Goal: Information Seeking & Learning: Compare options

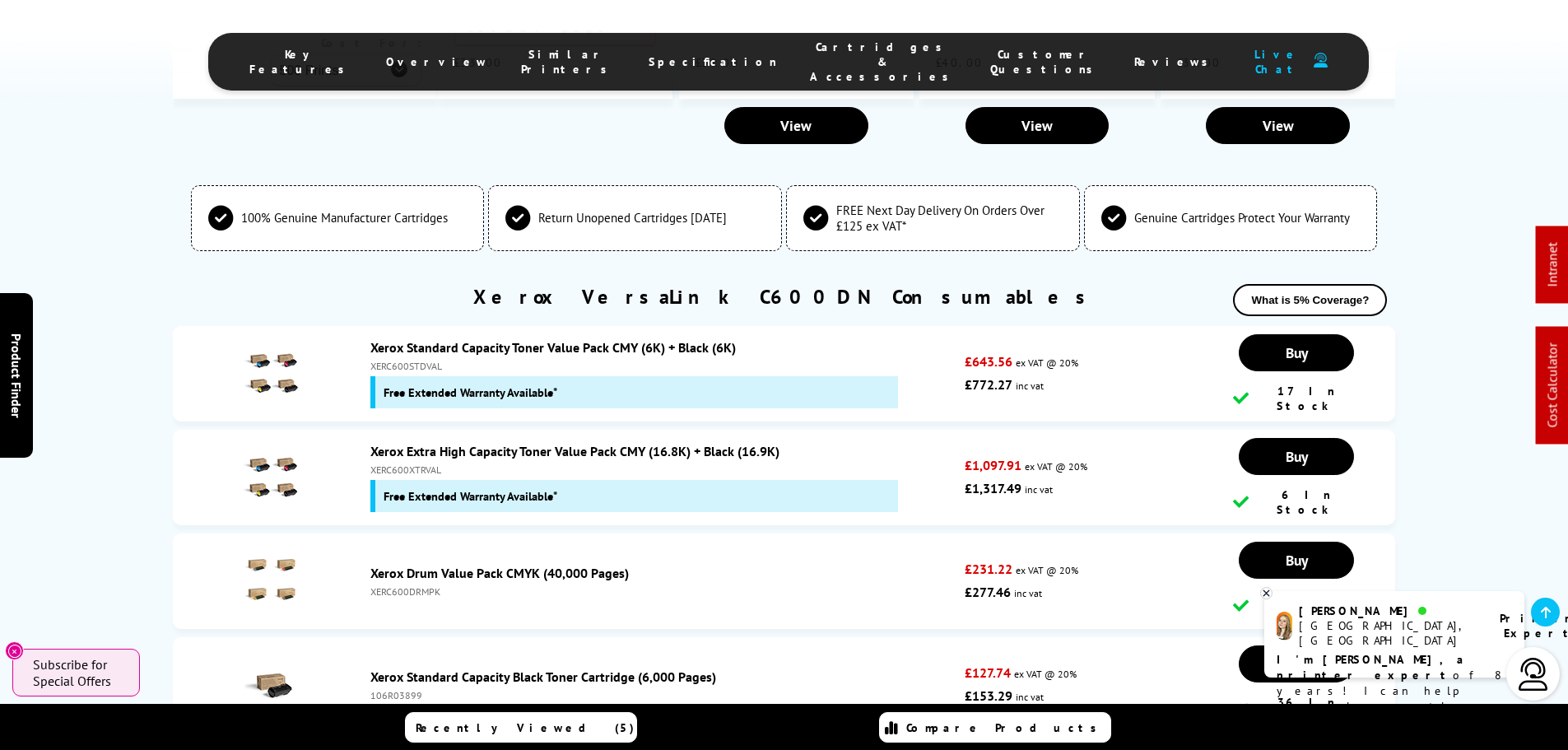
scroll to position [5102, 0]
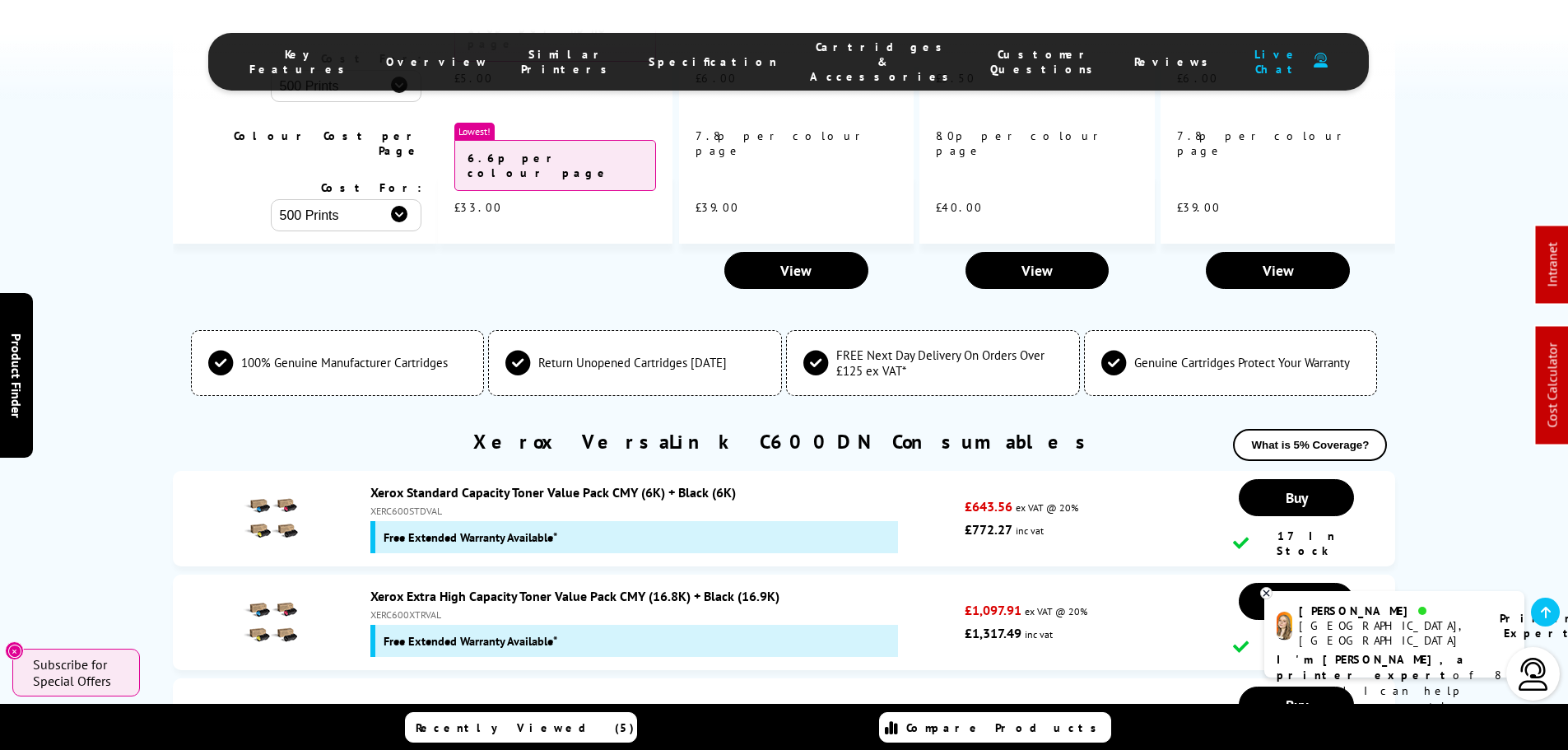
click at [597, 484] on link "Xerox Standard Capacity Toner Value Pack CMY (6K) + Black (6K)" at bounding box center [553, 492] width 366 height 16
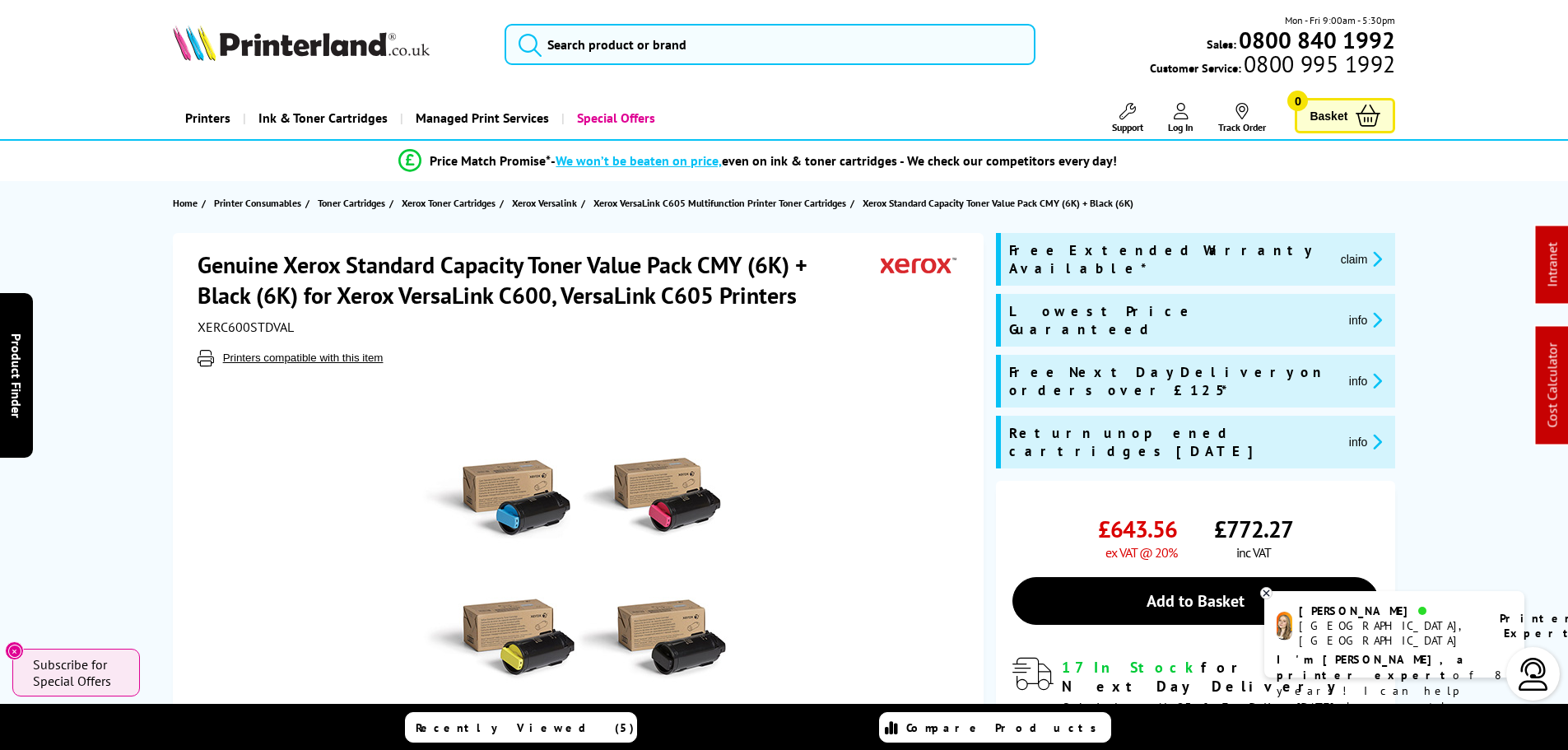
click at [1177, 122] on span "Log In" at bounding box center [1181, 127] width 26 height 12
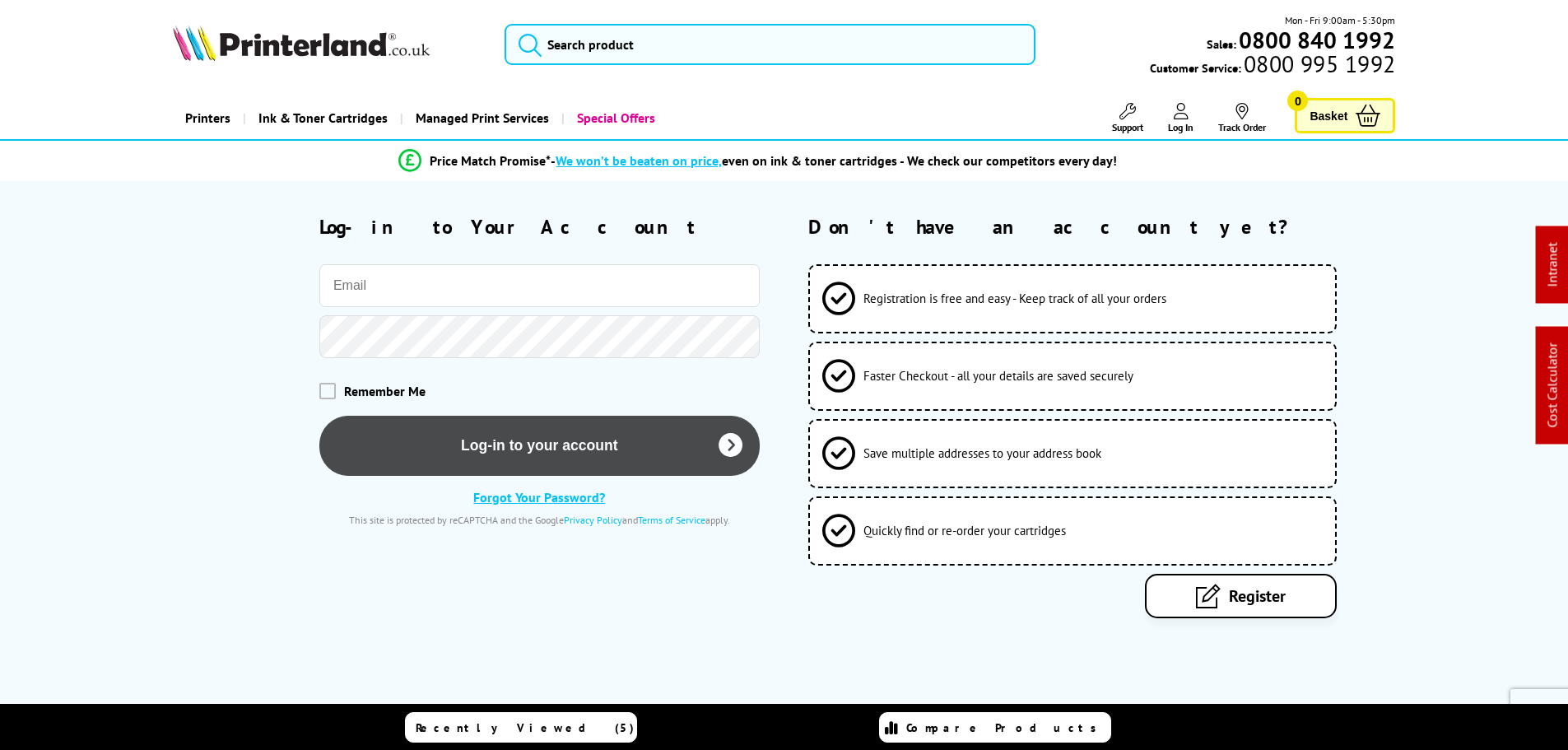
type input "ashley@printerland.co.uk"
click at [461, 429] on button "Log-in to your account" at bounding box center [540, 446] width 441 height 60
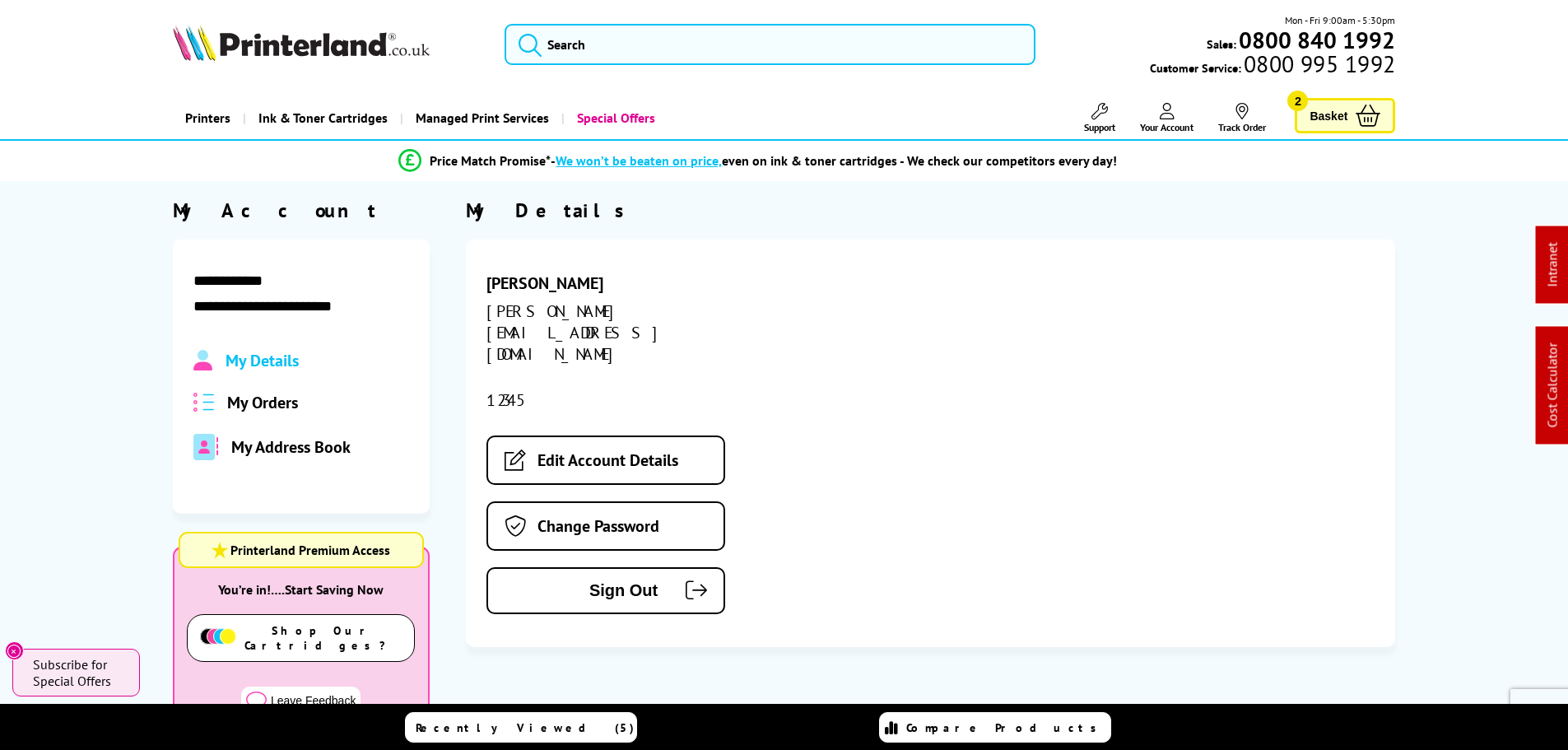
click at [660, 16] on div "Mon - Fri 9:00am - 5:30pm Sales: 0800 840 1992 Customer Service: 0800 995 1992" at bounding box center [785, 48] width 1317 height 73
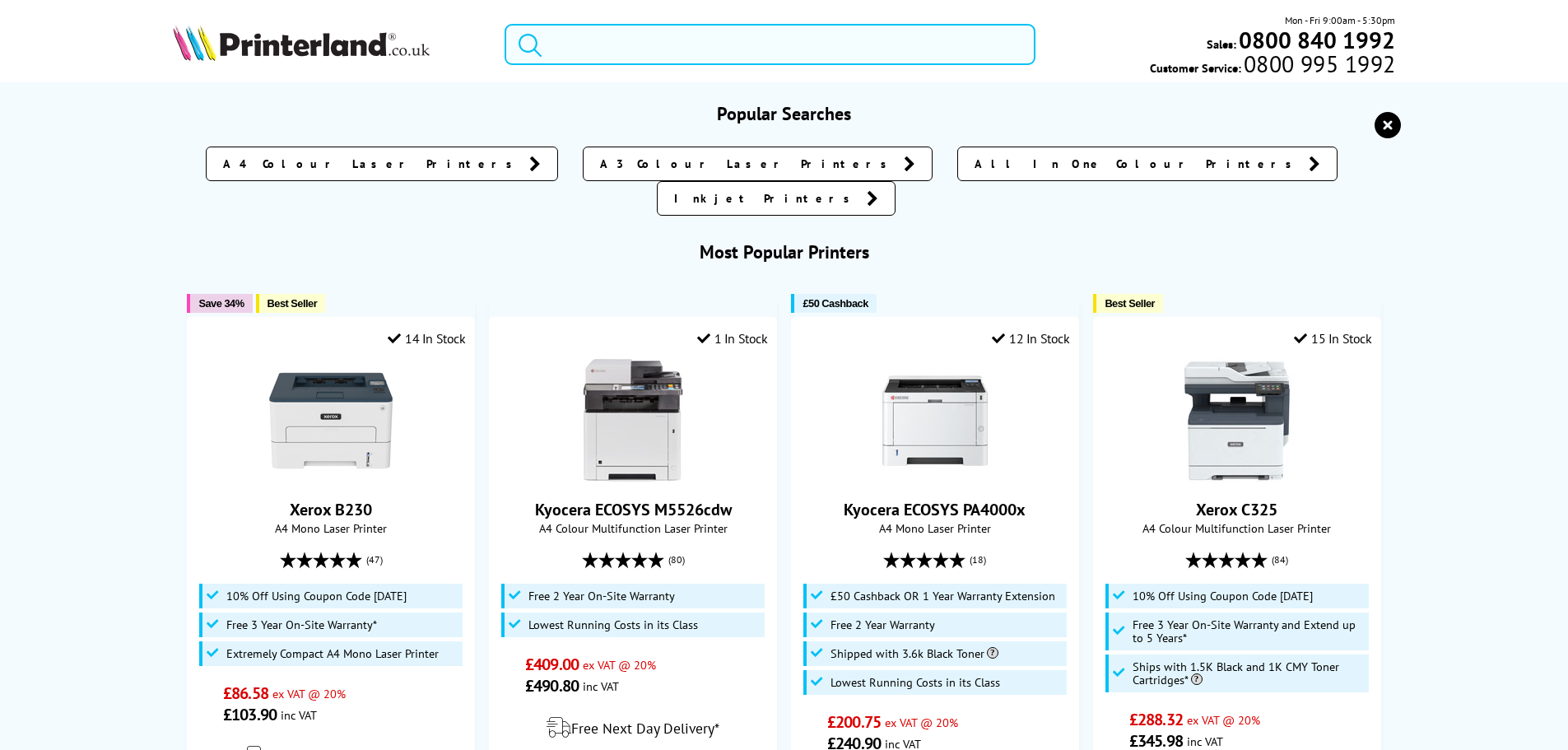
click at [653, 41] on input "search" at bounding box center [770, 45] width 531 height 41
click at [653, 41] on input "search" at bounding box center [770, 45] width 531 height 41
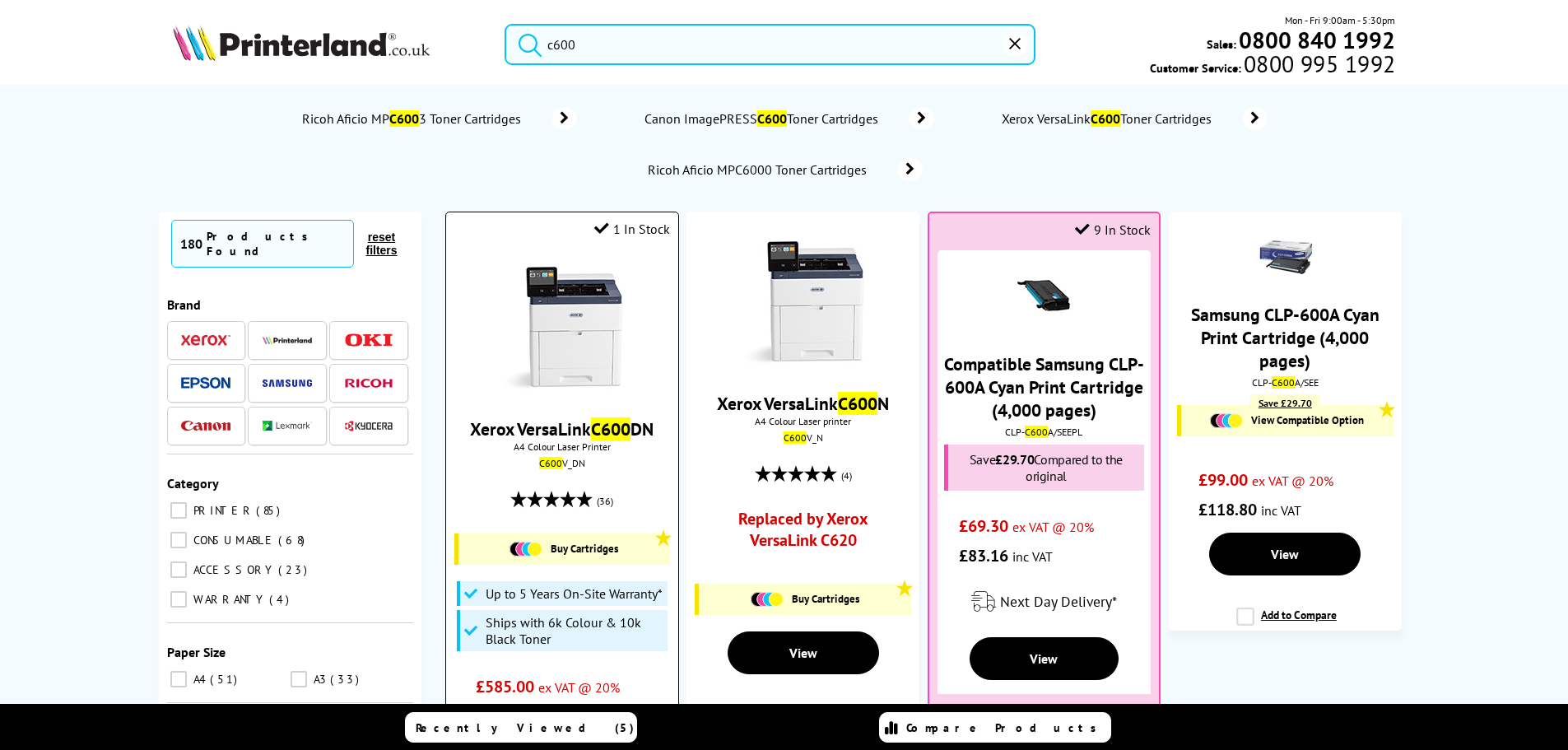
type input "c600"
click at [627, 312] on div at bounding box center [562, 329] width 215 height 127
click at [614, 319] on img at bounding box center [562, 327] width 124 height 124
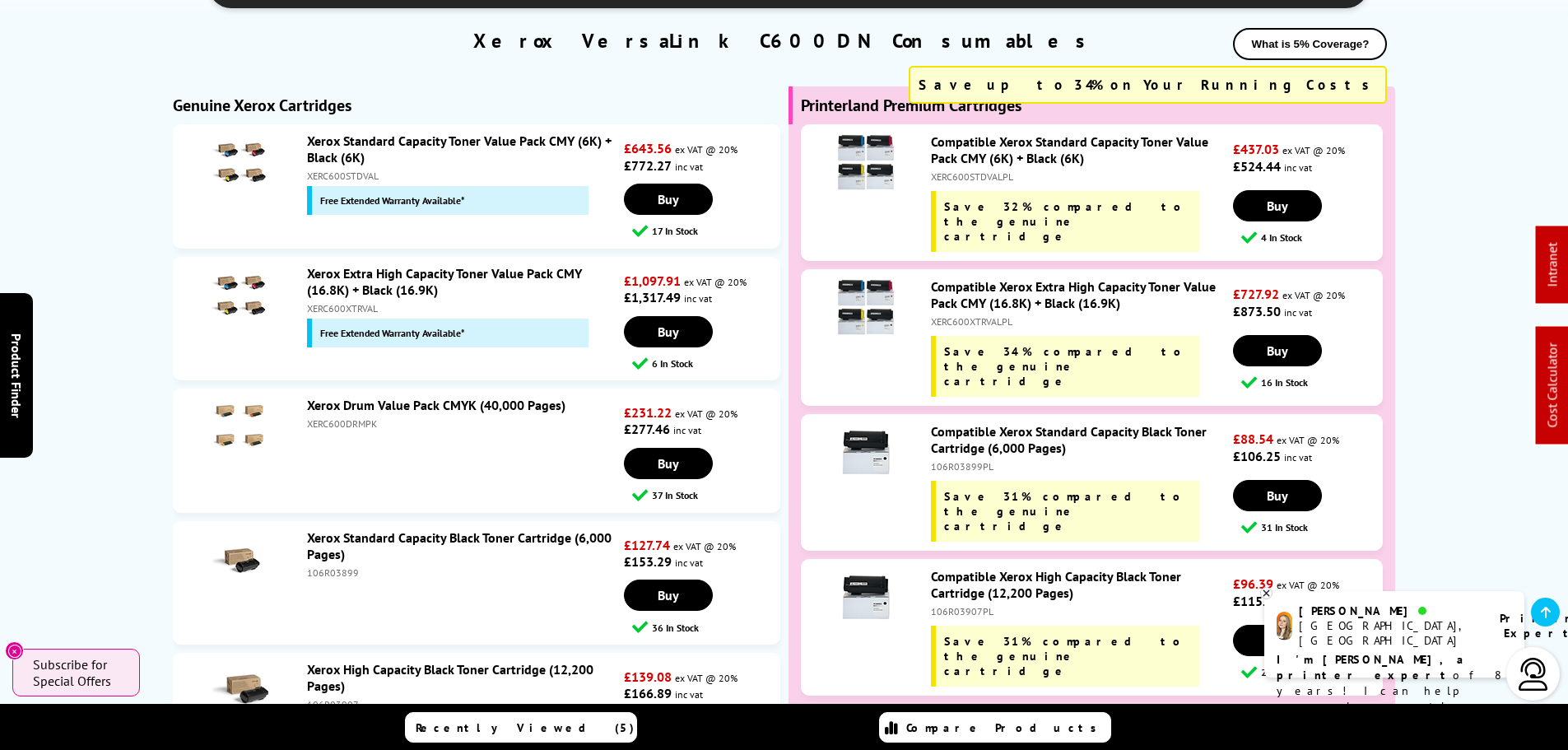
scroll to position [5596, 0]
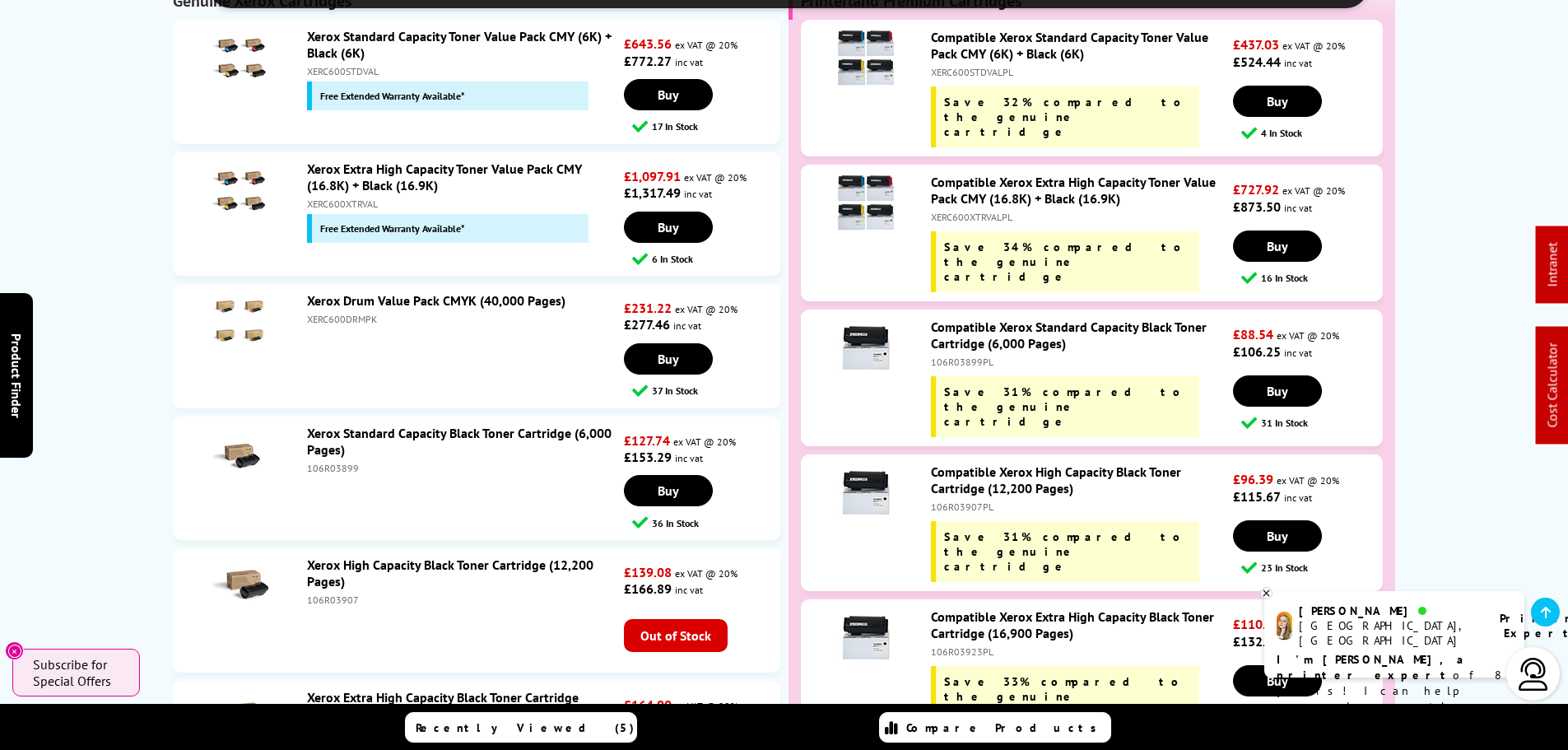
click at [331, 461] on div "106R03899" at bounding box center [463, 467] width 313 height 12
copy div "106R03899"
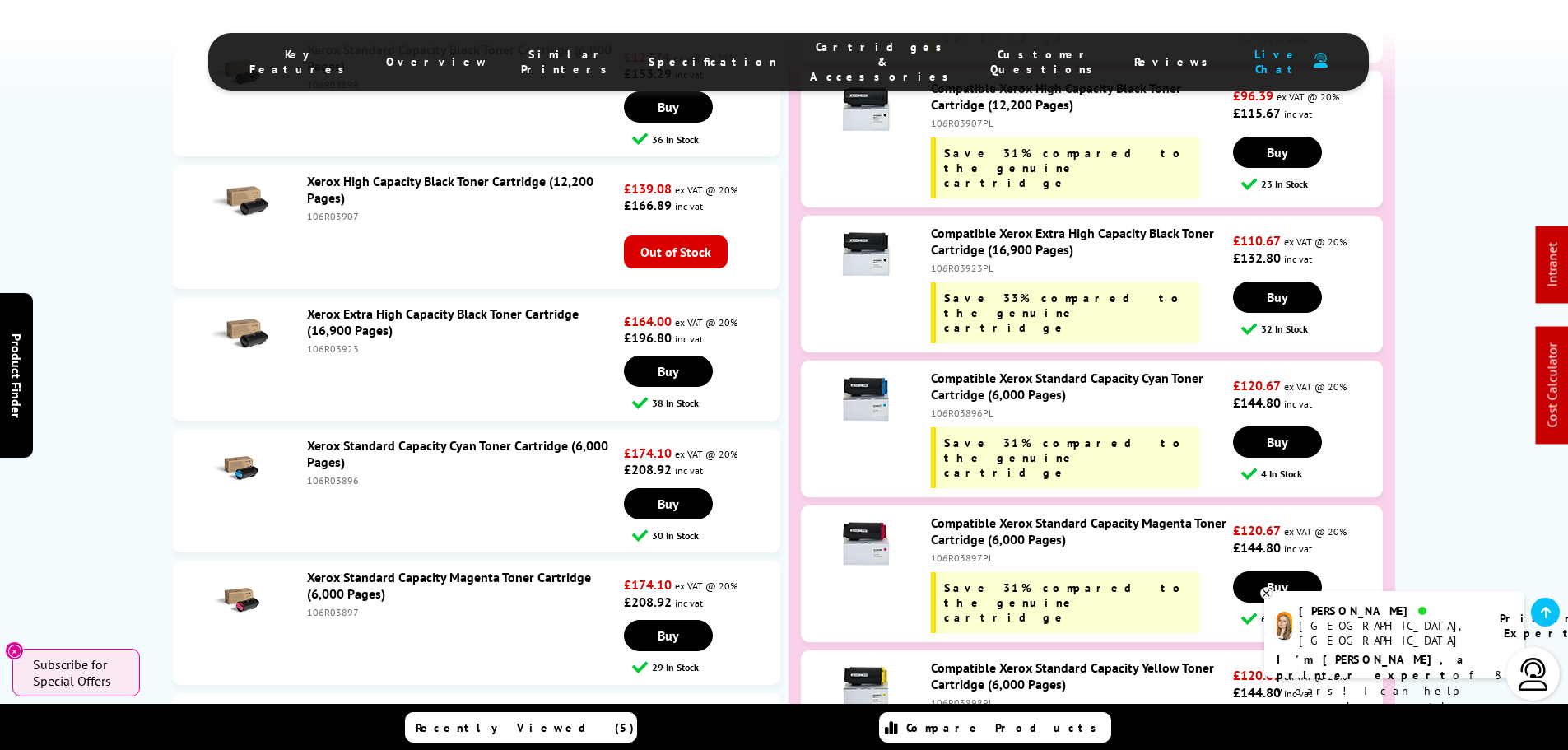
scroll to position [6089, 0]
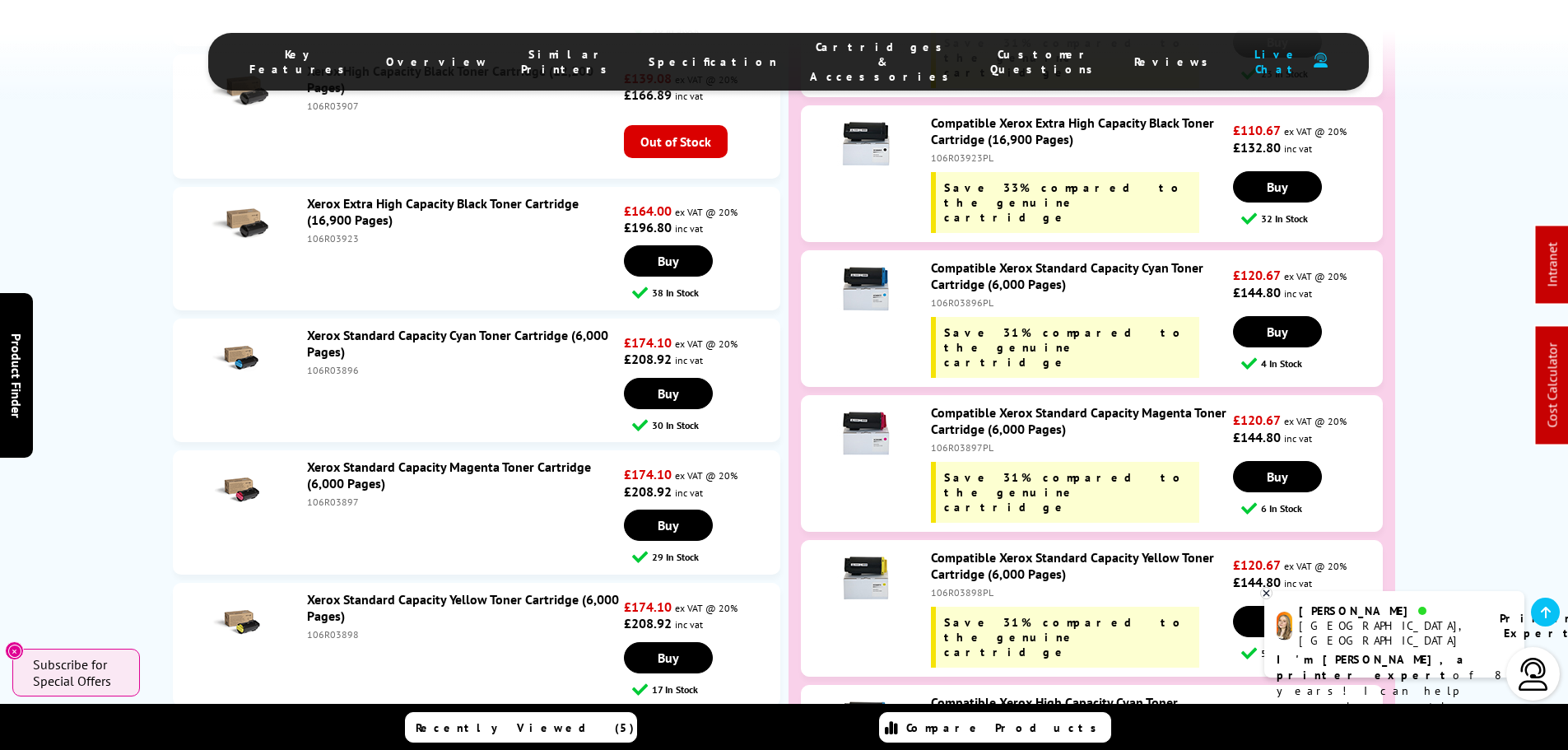
click at [331, 628] on div "106R03898" at bounding box center [463, 634] width 313 height 12
copy div "106R03898"
click at [974, 586] on div "106R03898PL" at bounding box center [1080, 592] width 298 height 12
click at [973, 586] on div "106R03898PL" at bounding box center [1080, 592] width 298 height 12
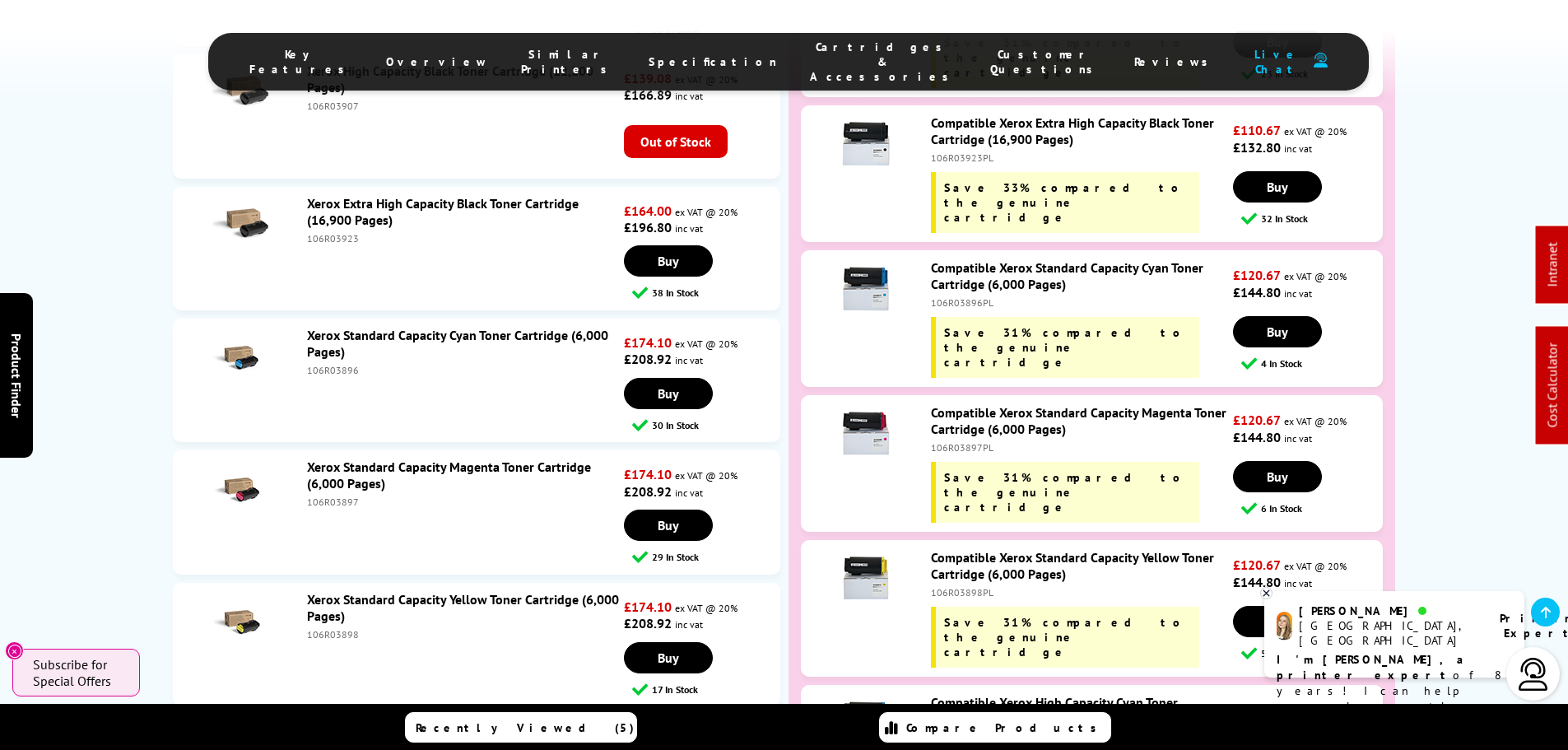
click at [973, 586] on div "106R03898PL" at bounding box center [1080, 592] width 298 height 12
click at [961, 549] on div "Compatible Xerox Standard Capacity Yellow Toner Cartridge (6,000 Pages) 106R038…" at bounding box center [1078, 607] width 310 height 118
click at [959, 586] on div "106R03898PL" at bounding box center [1080, 592] width 298 height 12
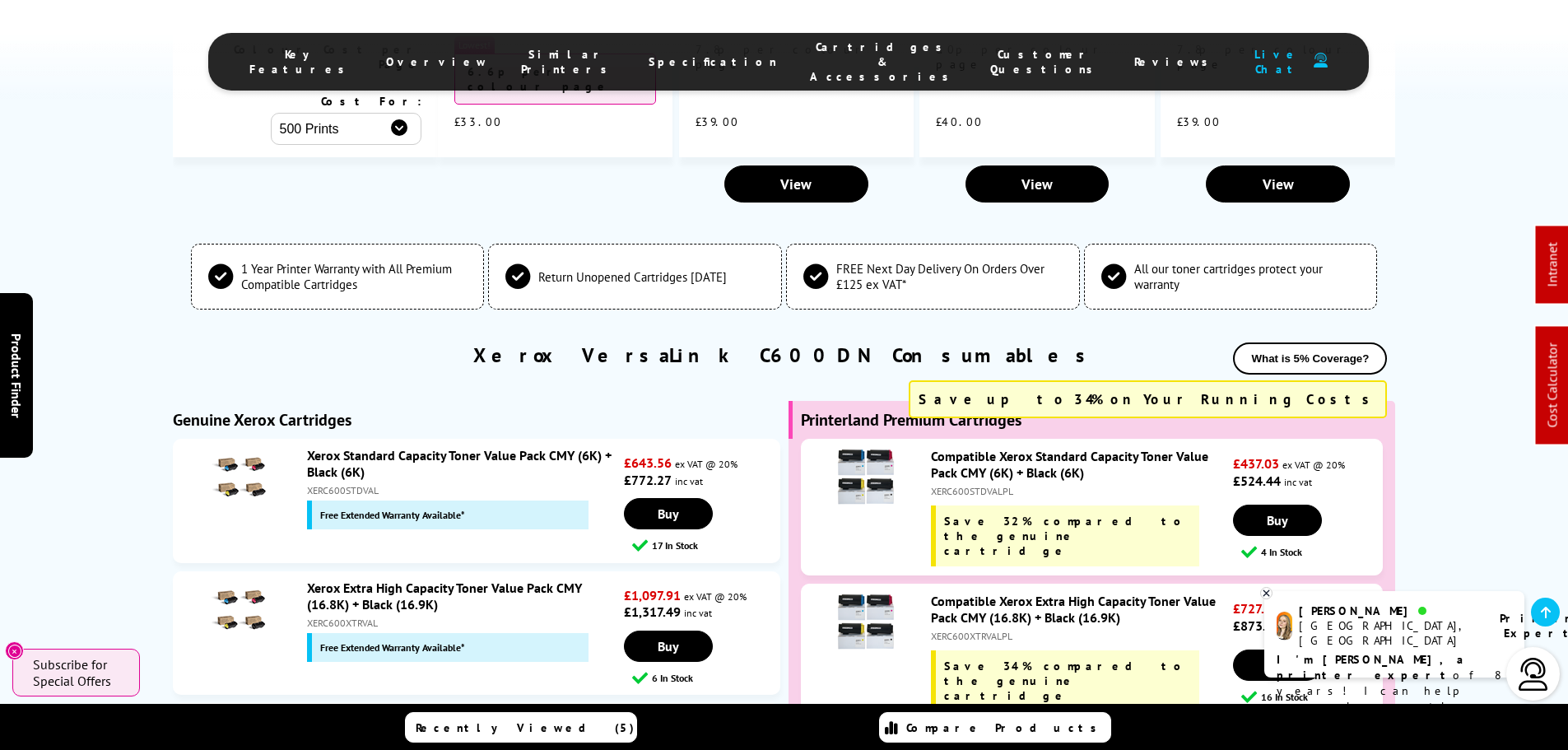
scroll to position [5266, 0]
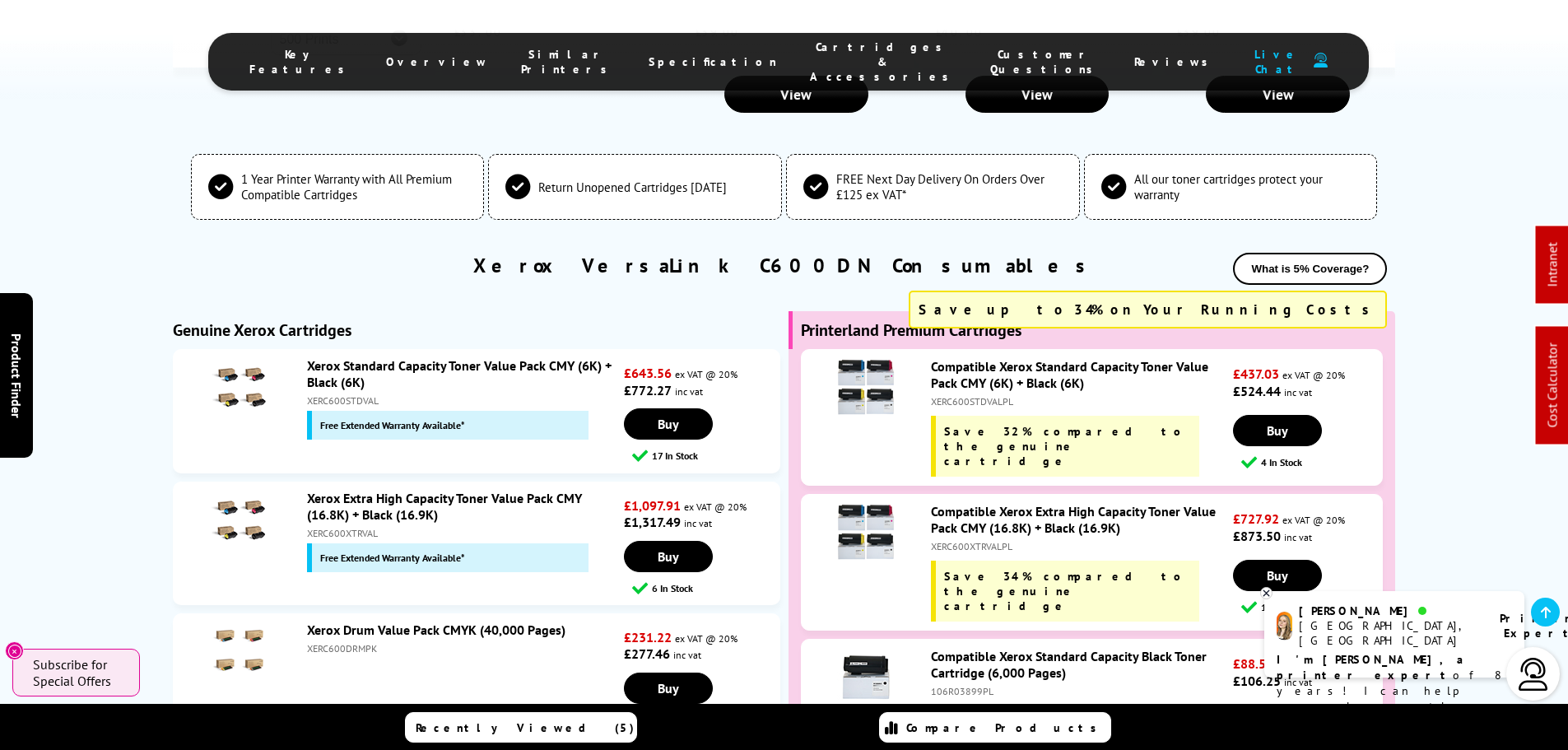
click at [986, 395] on div "XERC600STDVALPL" at bounding box center [1080, 401] width 298 height 12
copy div "XERC600STDVALPL"
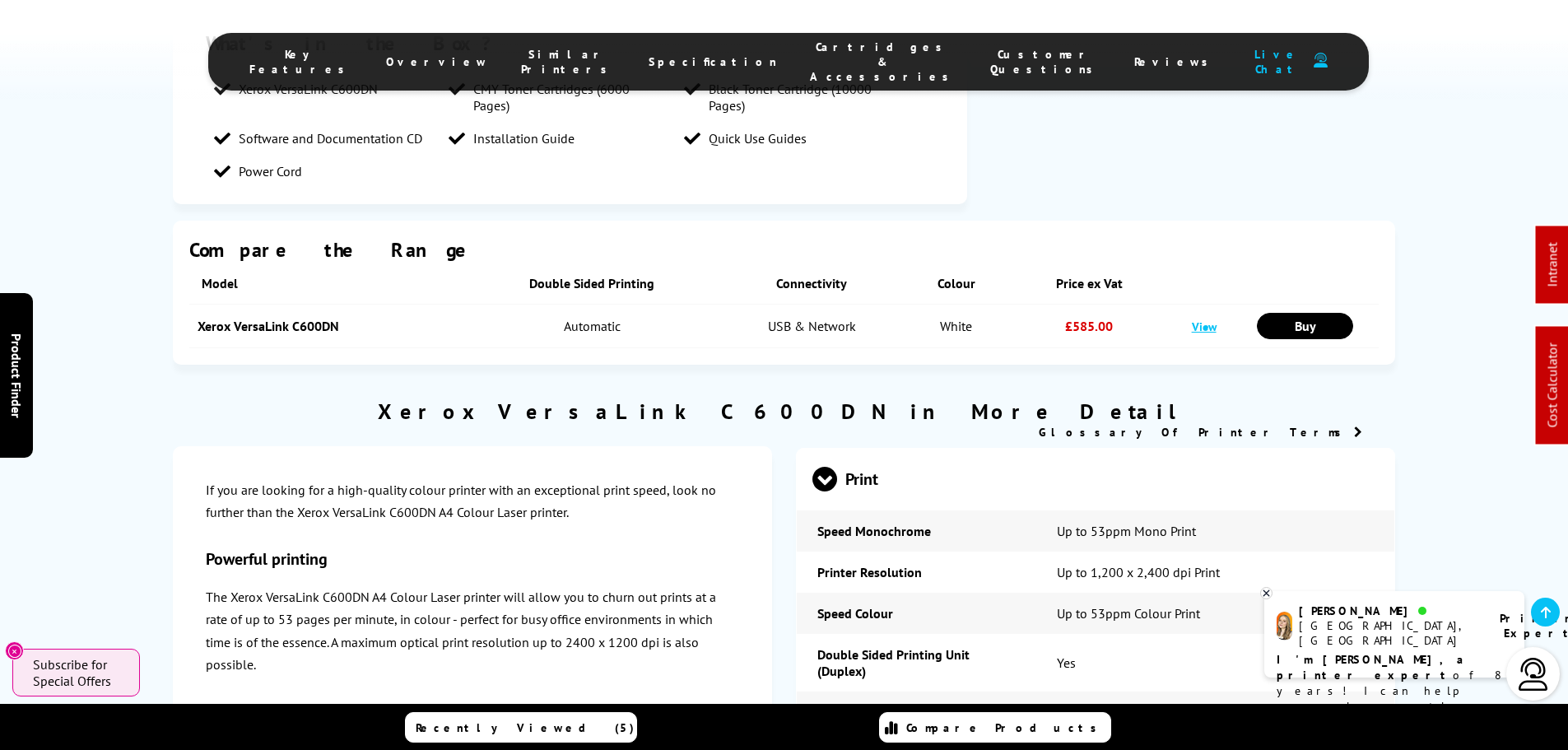
scroll to position [0, 0]
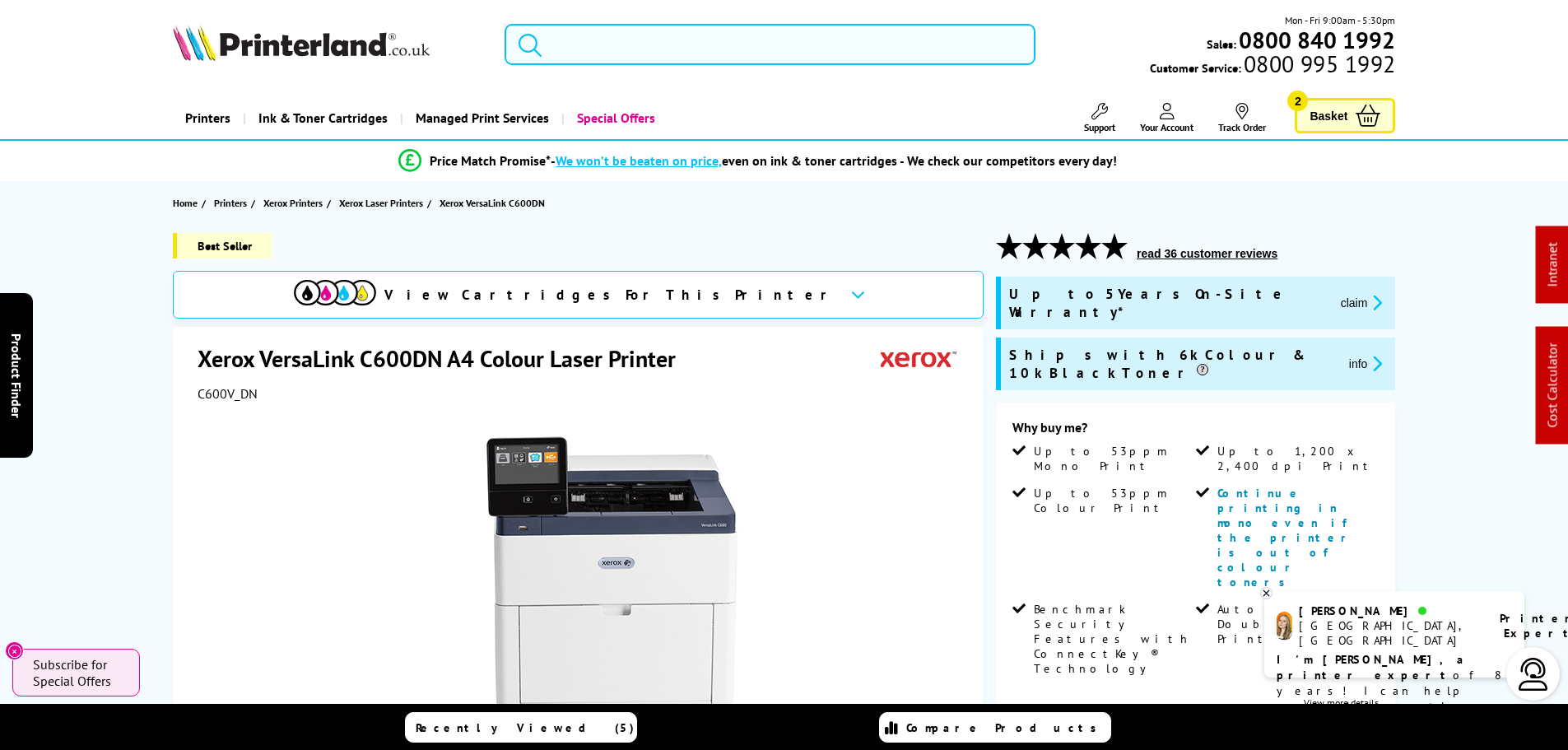
click at [568, 26] on div "Mon - Fri 9:00am - 5:30pm Sales: 0800 840 1992 Customer Service: 0800 995 1992" at bounding box center [785, 48] width 1317 height 73
click at [568, 36] on input "search" at bounding box center [770, 45] width 531 height 41
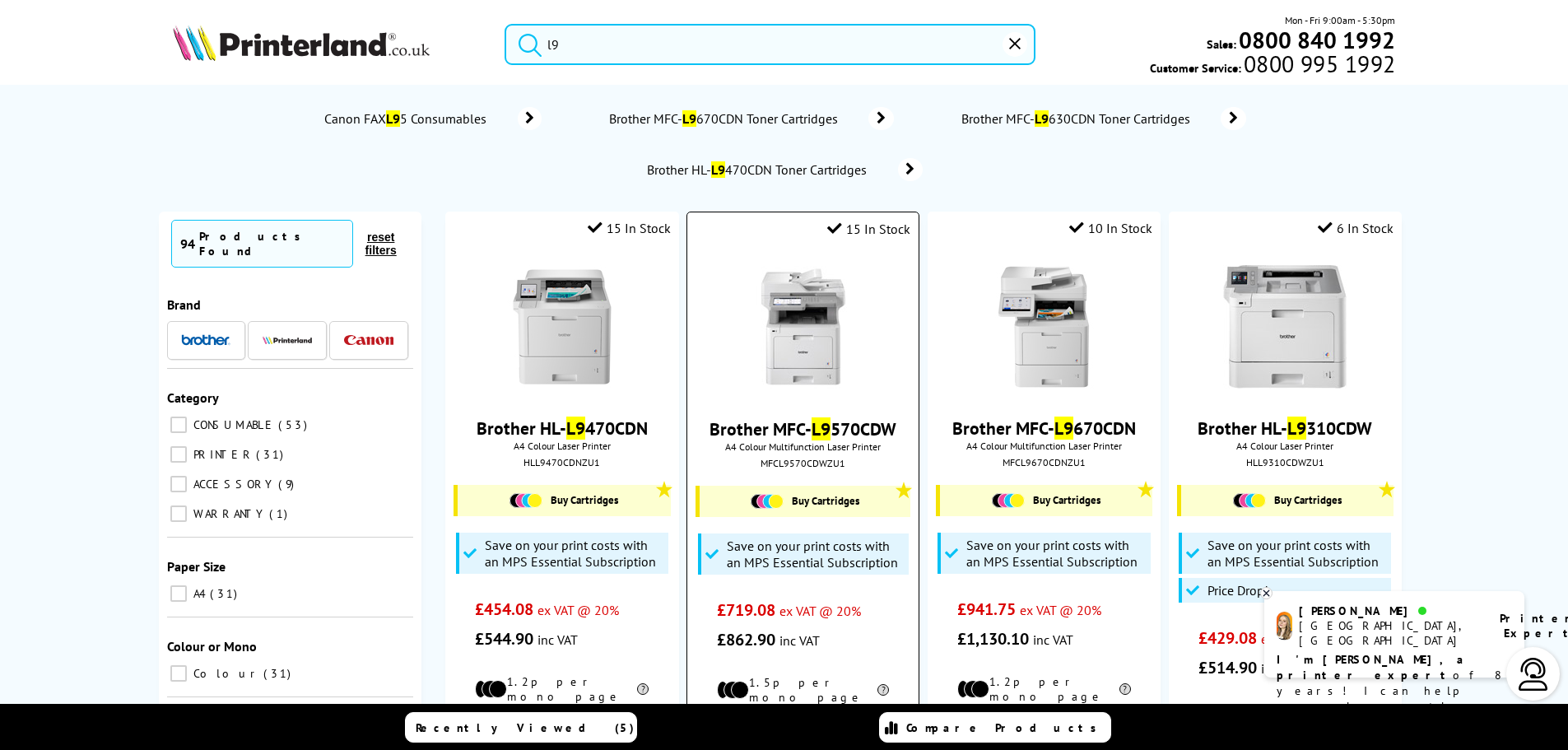
type input "l9"
click at [829, 304] on img at bounding box center [803, 327] width 124 height 124
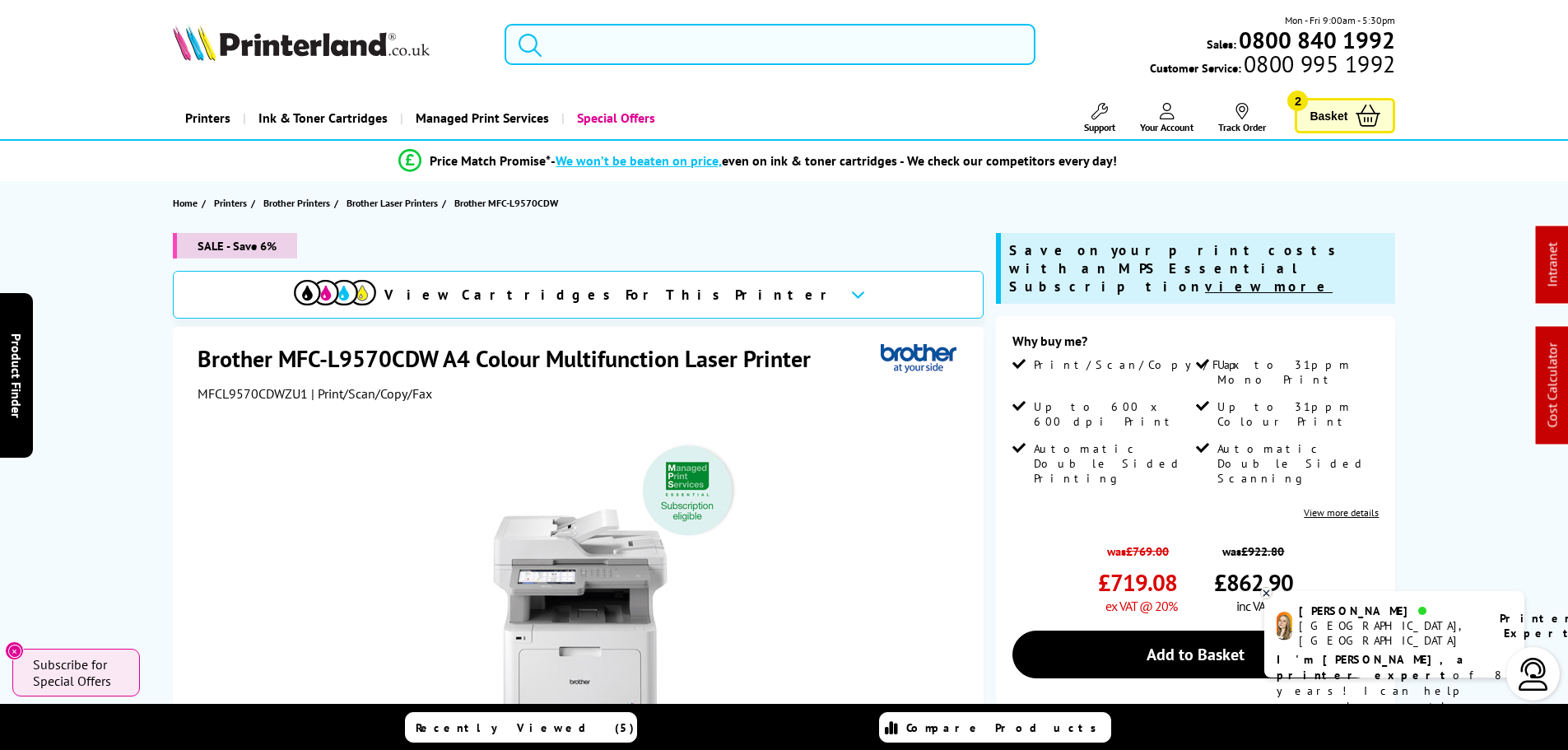
click at [633, 50] on input "search" at bounding box center [770, 45] width 531 height 41
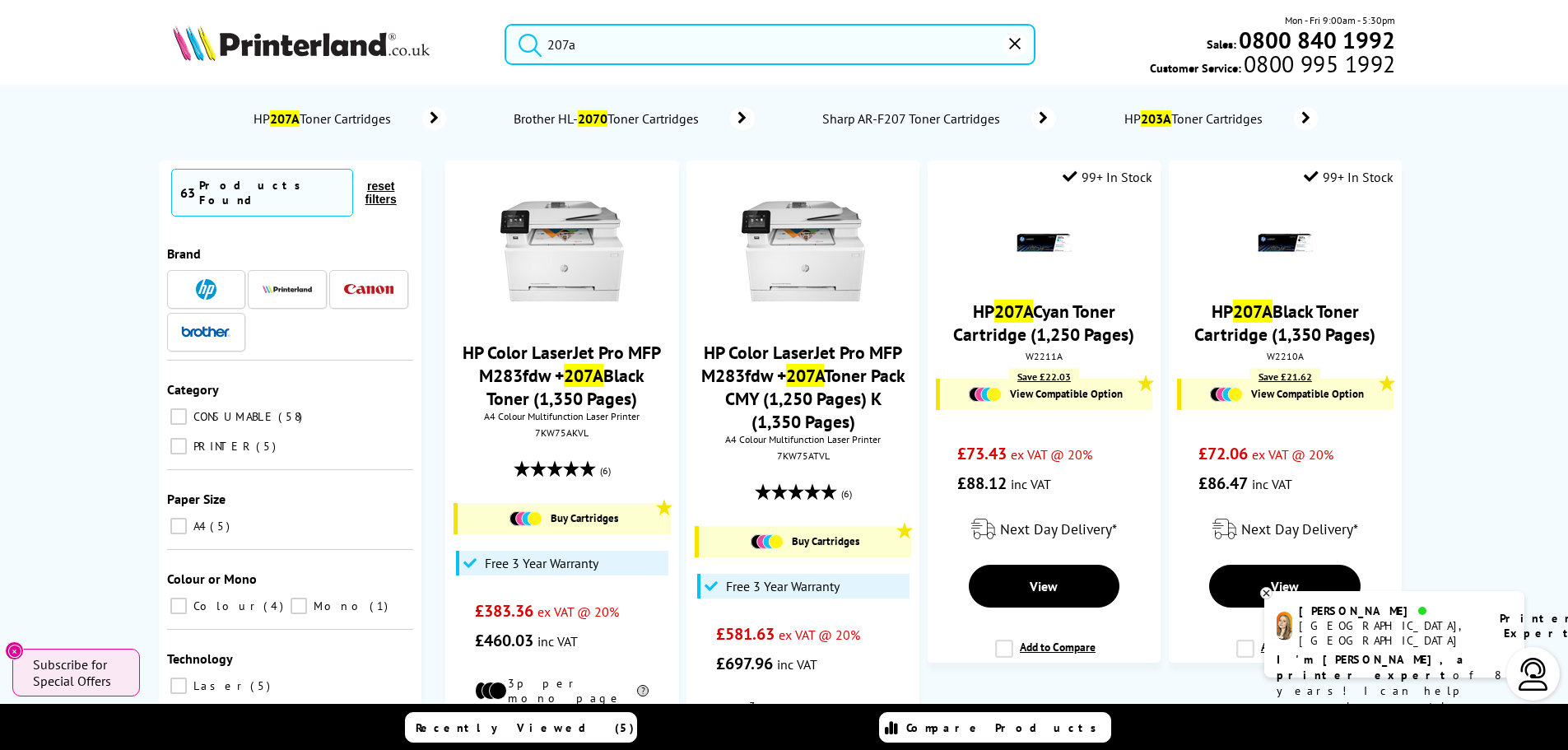
click at [882, 49] on input "207a" at bounding box center [770, 45] width 531 height 41
click at [875, 46] on input "207a" at bounding box center [770, 45] width 531 height 41
drag, startPoint x: 875, startPoint y: 46, endPoint x: 315, endPoint y: 22, distance: 560.5
click at [415, 37] on div "207a Mon - Fri 9:00am - 5:30pm Sales: 0800 840 1992 Customer Service: 0800 995 …" at bounding box center [785, 48] width 1317 height 73
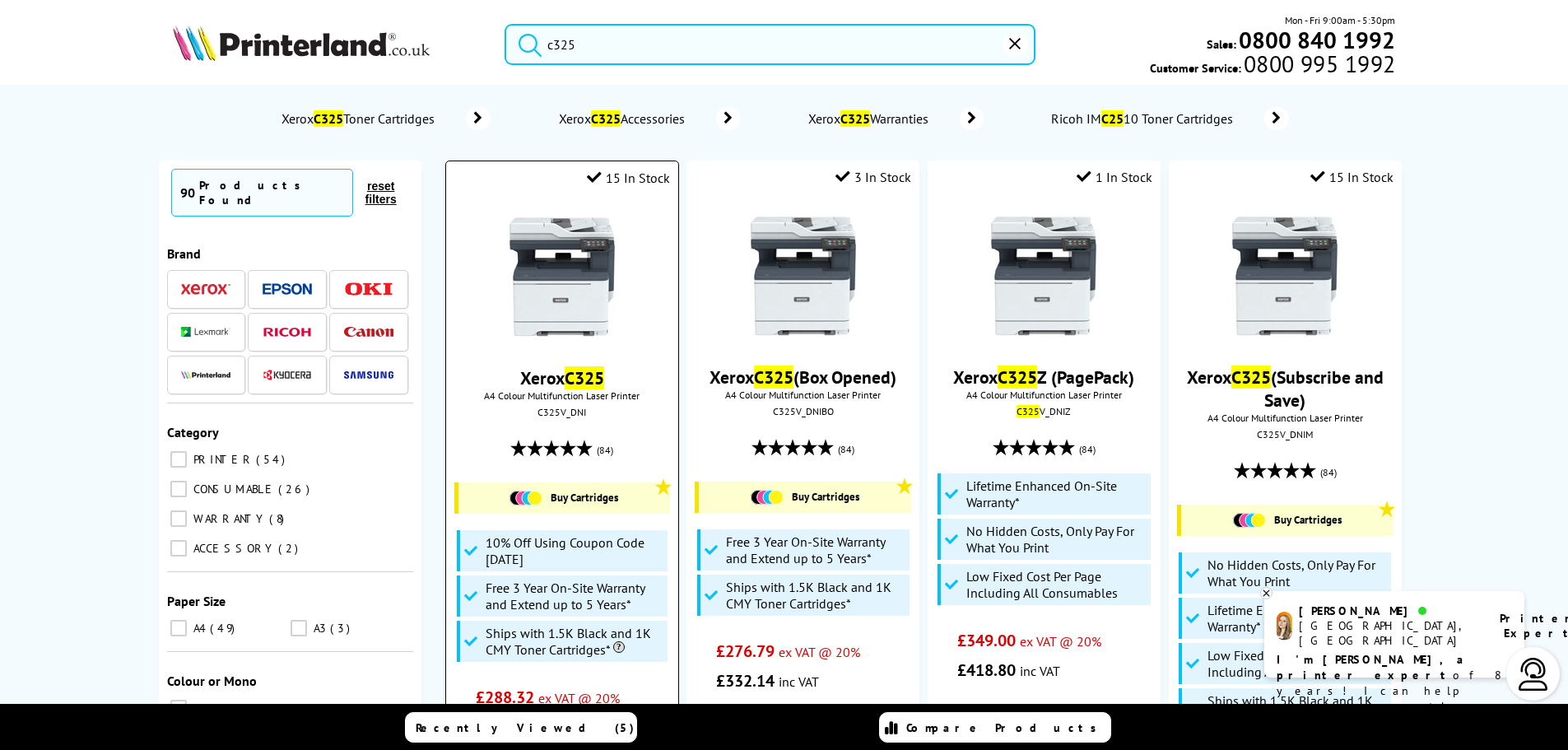
type input "c325"
click at [527, 268] on img at bounding box center [562, 276] width 124 height 124
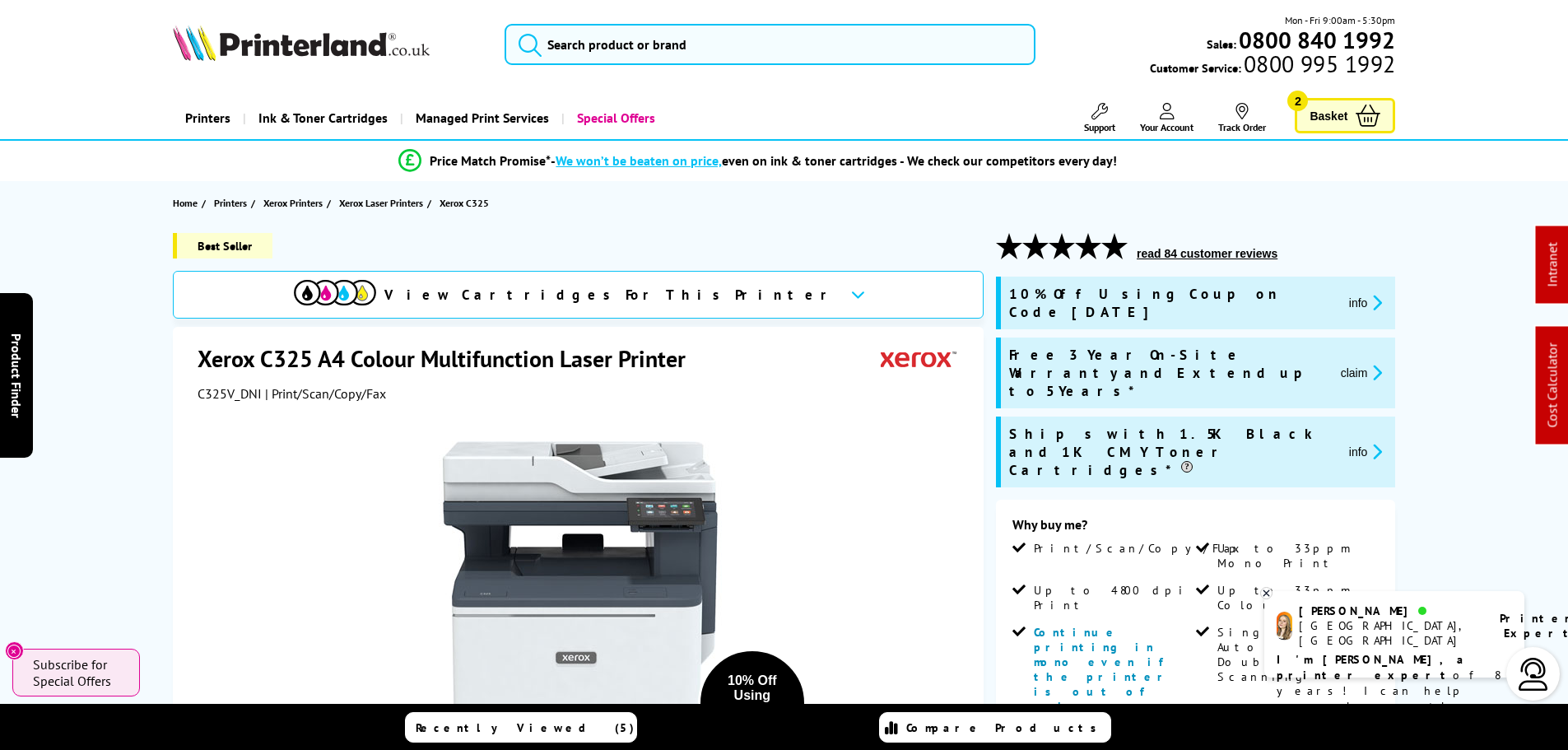
click at [1348, 357] on span "claim" at bounding box center [1358, 372] width 61 height 54
click at [1349, 363] on button "claim" at bounding box center [1362, 372] width 52 height 19
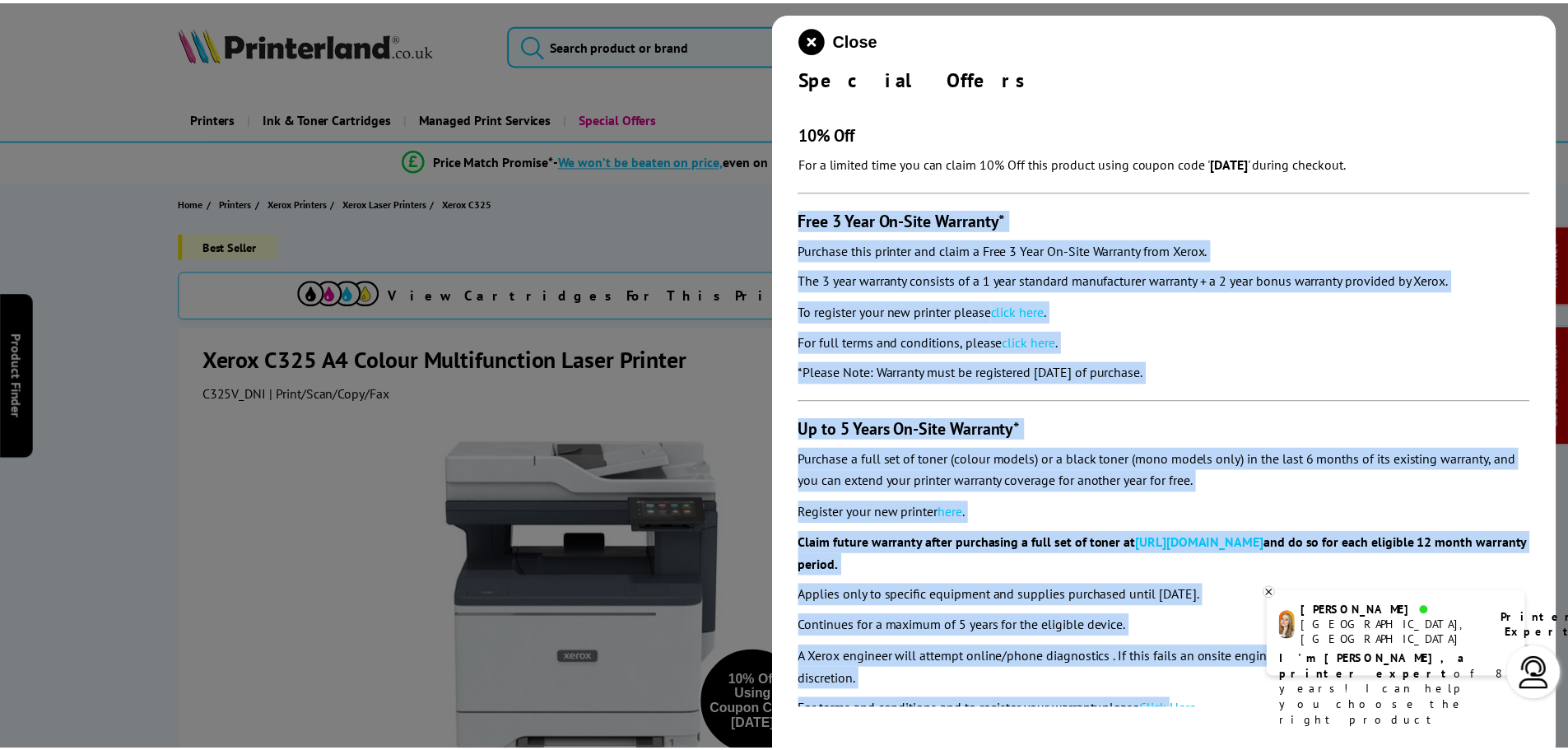
scroll to position [161, 0]
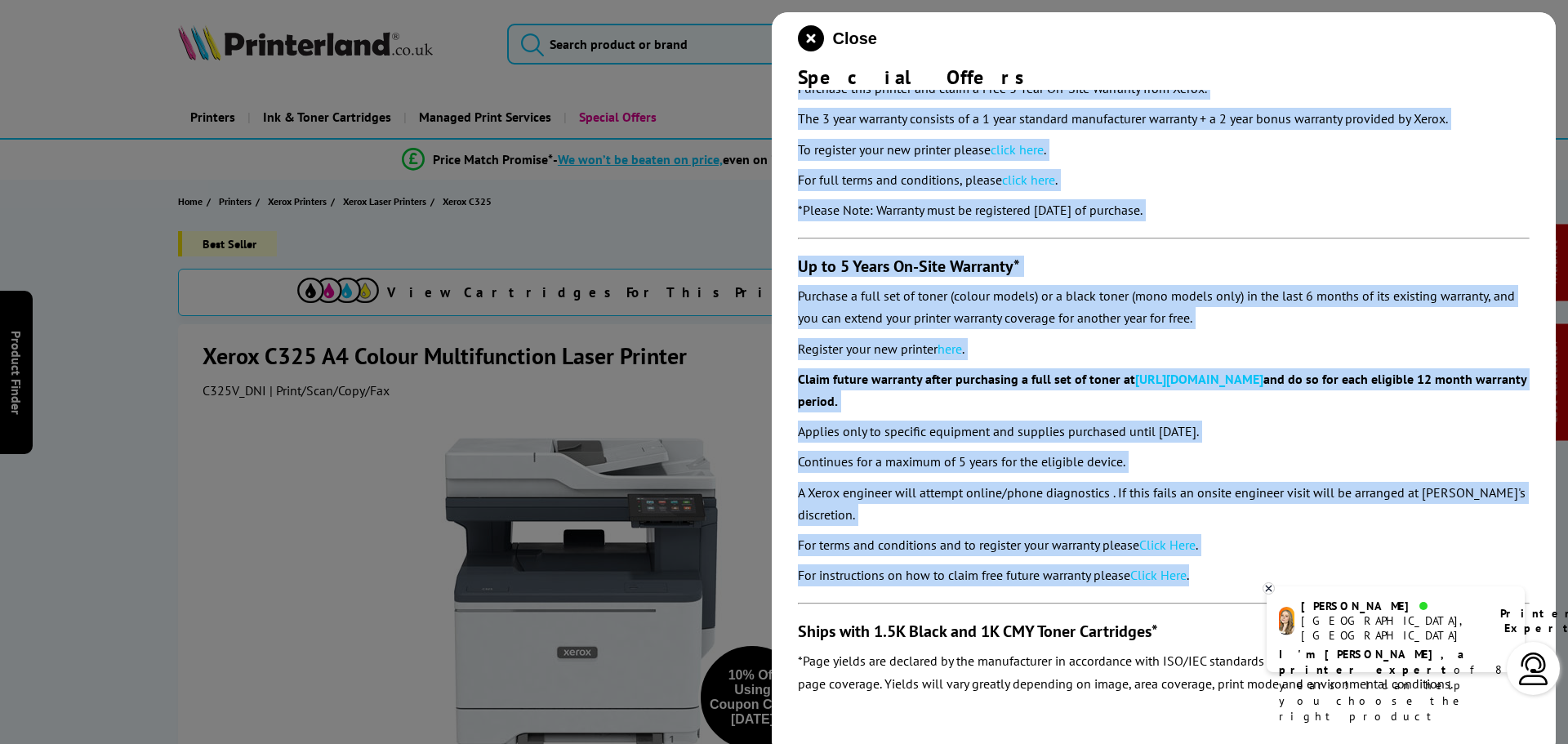
drag, startPoint x: 787, startPoint y: 207, endPoint x: 1208, endPoint y: 583, distance: 564.5
click at [1208, 583] on div "Close Special Offers 10% Off For a limited time you can claim 10% Off this prod…" at bounding box center [1163, 384] width 784 height 744
copy section "Free 3 Year On-Site Warranty* Purchase this printer and claim a Free 3 Year On-…"
click at [808, 38] on icon "close modal" at bounding box center [810, 39] width 26 height 26
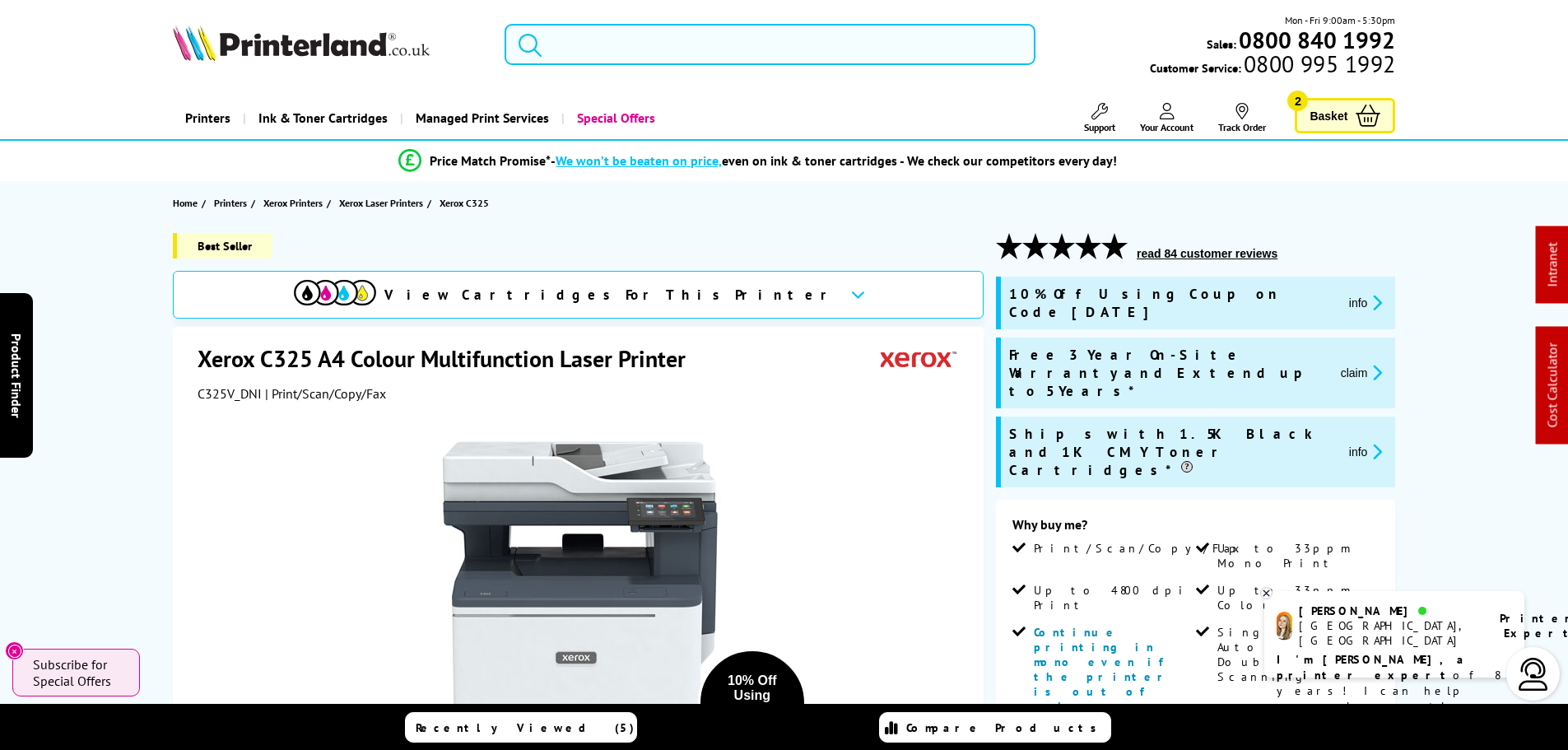
click at [805, 36] on input "search" at bounding box center [770, 45] width 531 height 41
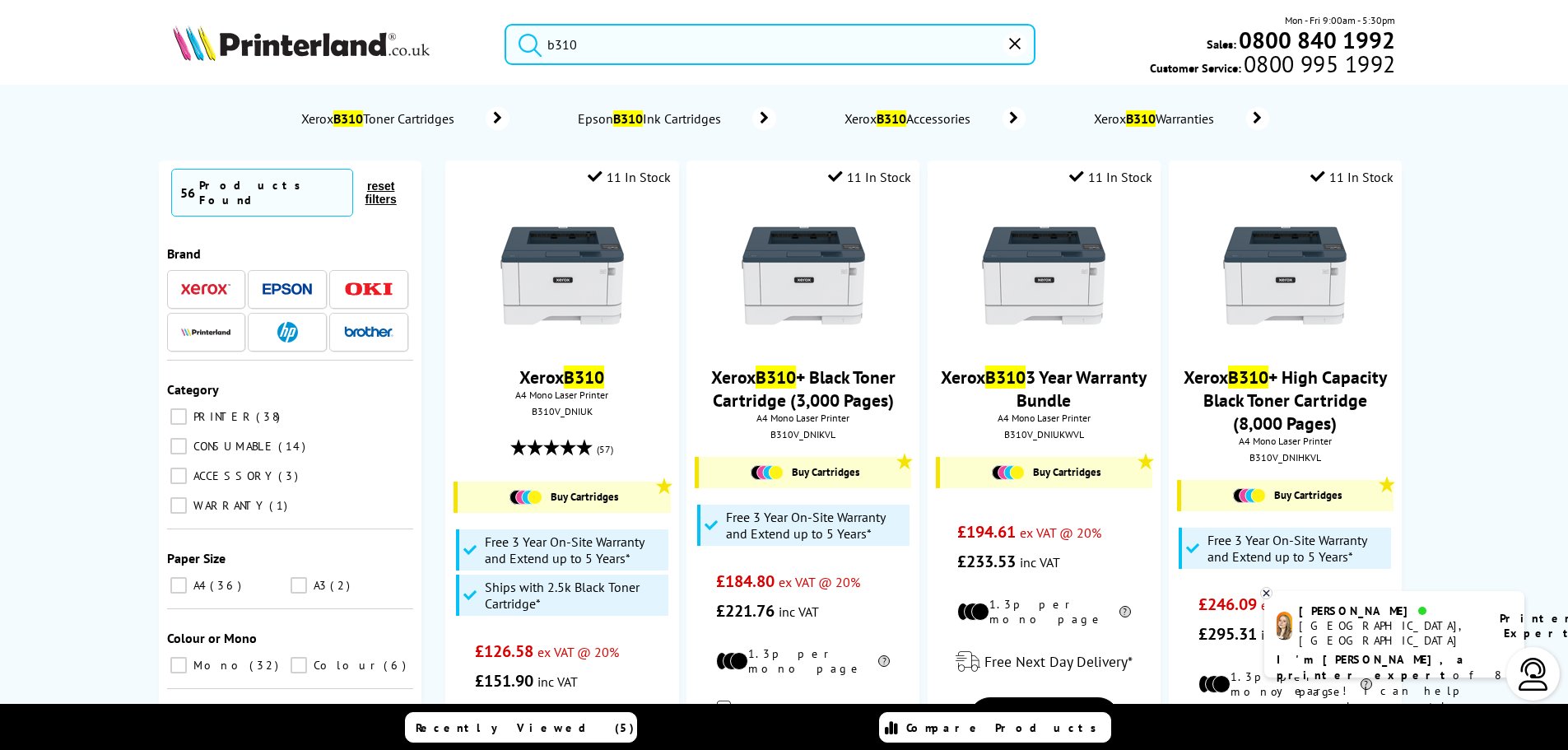
drag, startPoint x: 664, startPoint y: 52, endPoint x: 552, endPoint y: 48, distance: 112.1
click at [552, 48] on input "b310" at bounding box center [770, 45] width 531 height 41
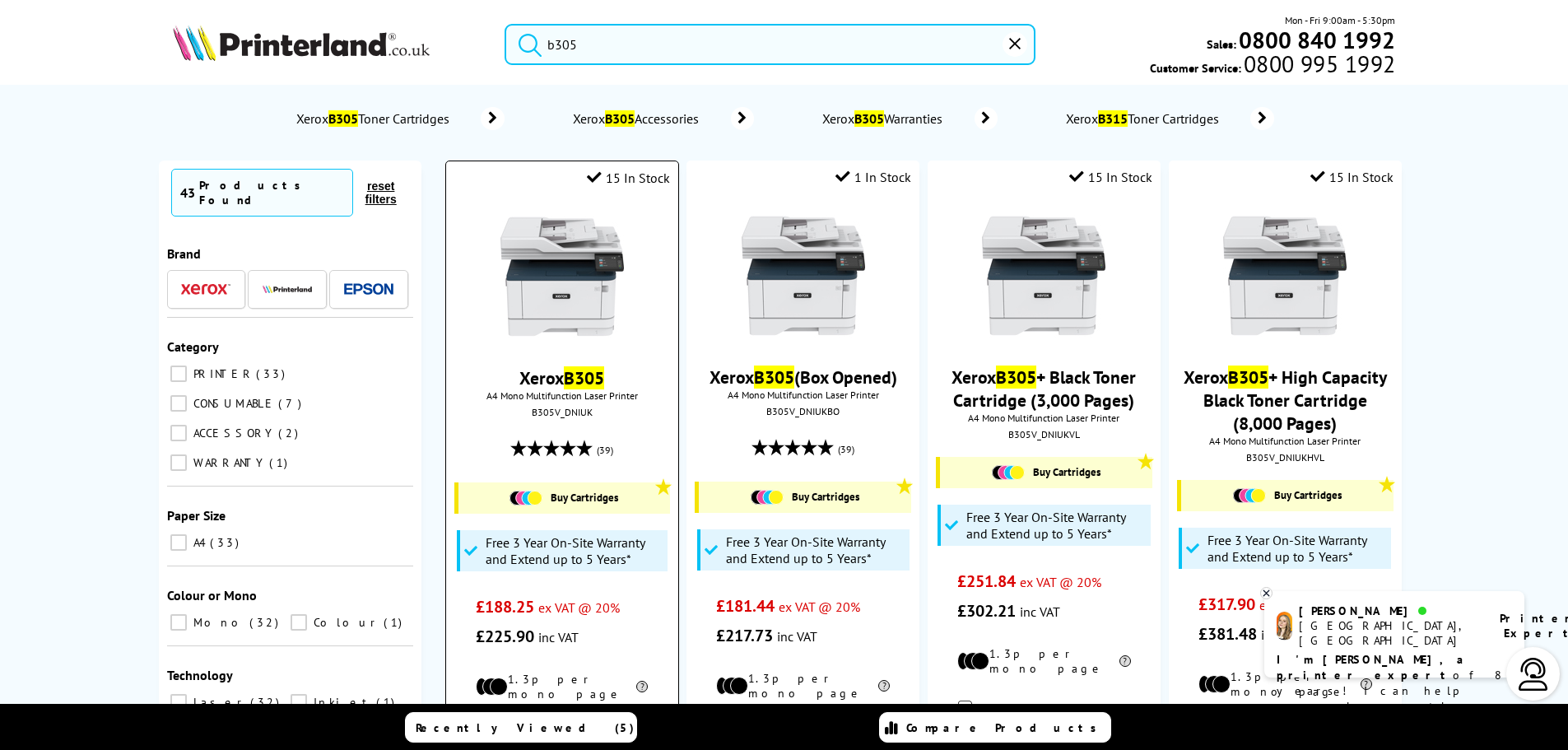
type input "b305"
click at [606, 267] on img at bounding box center [562, 276] width 124 height 124
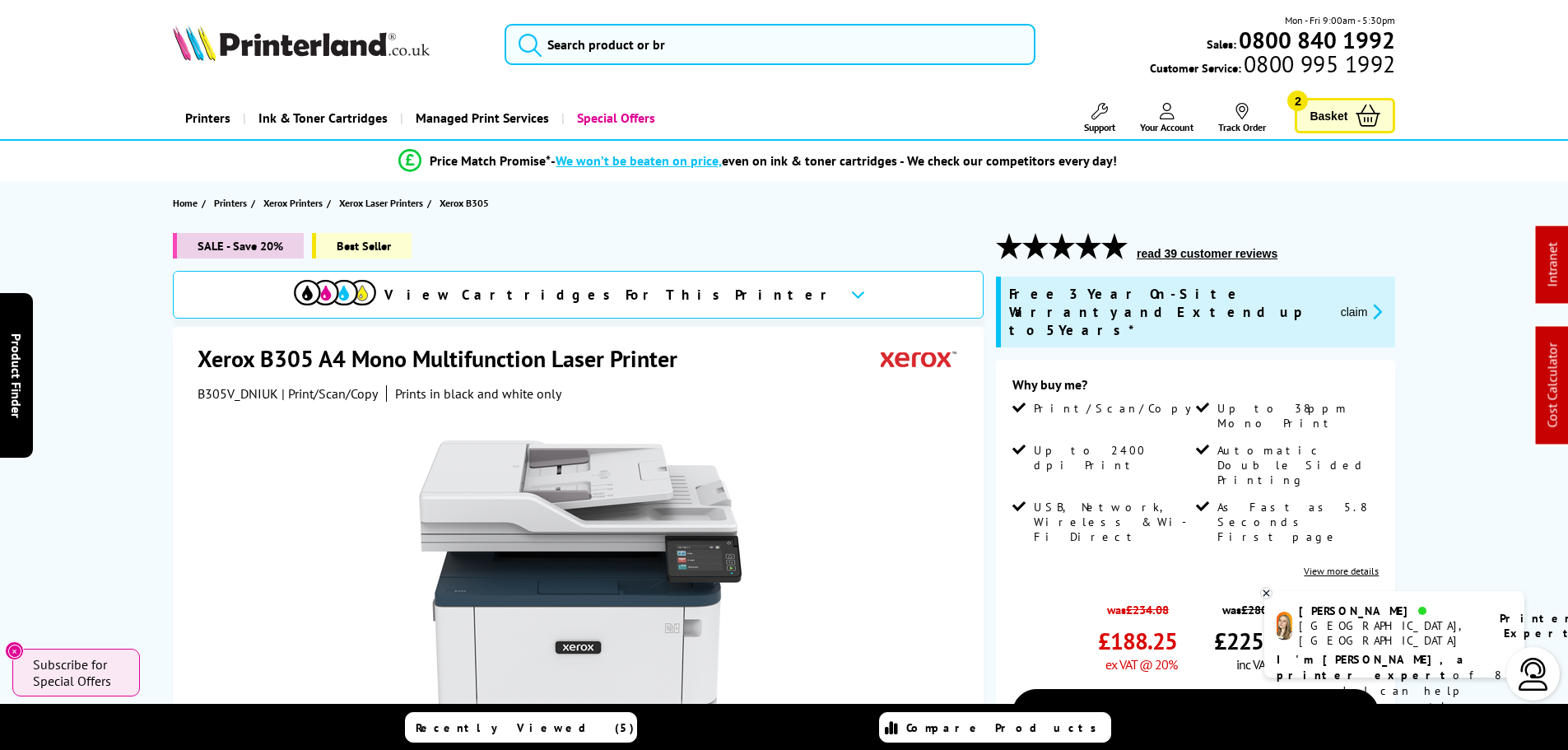
click at [1147, 626] on span "£188.25" at bounding box center [1137, 640] width 79 height 30
click at [1139, 626] on span "£188.25" at bounding box center [1137, 640] width 79 height 30
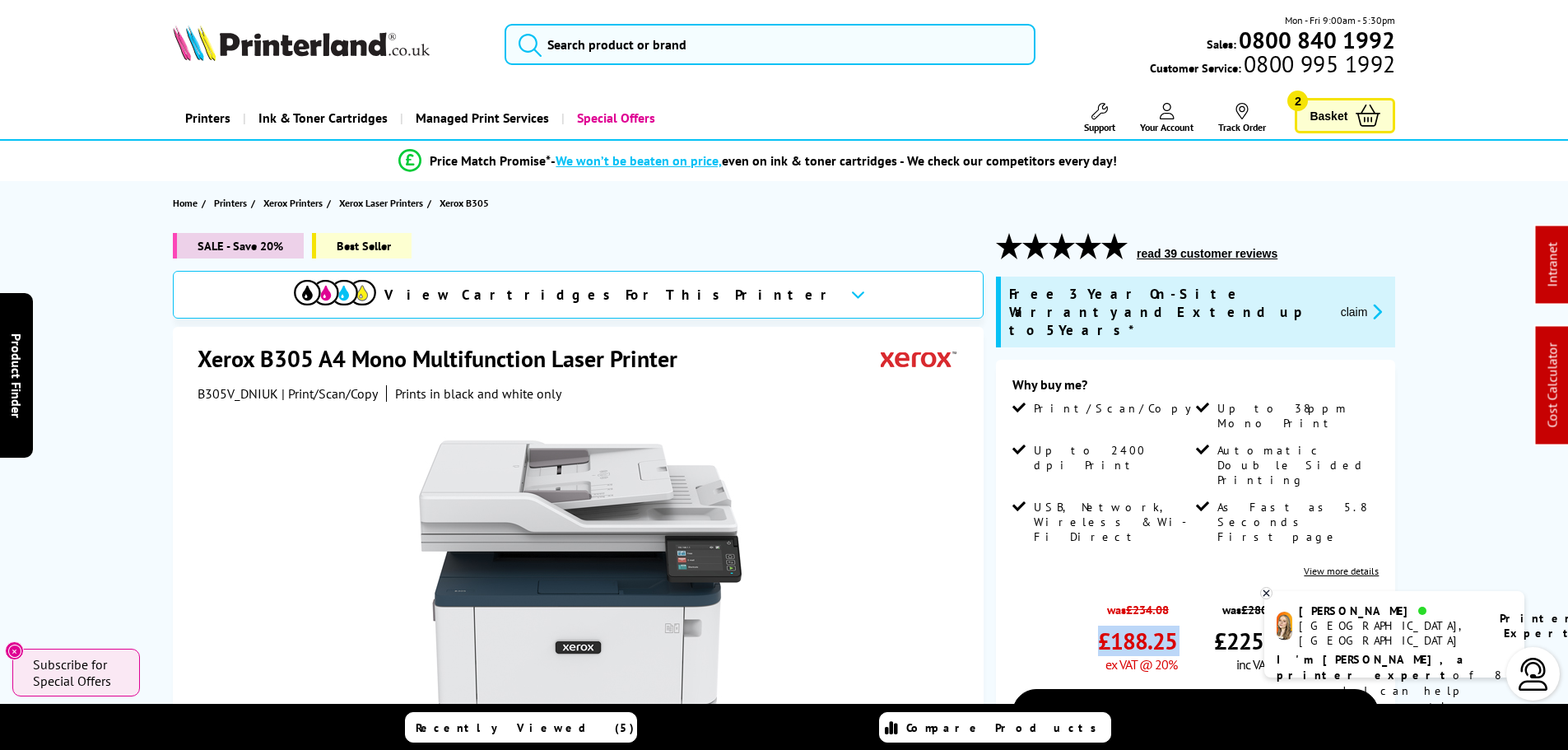
click at [1139, 626] on span "£188.25" at bounding box center [1137, 640] width 79 height 30
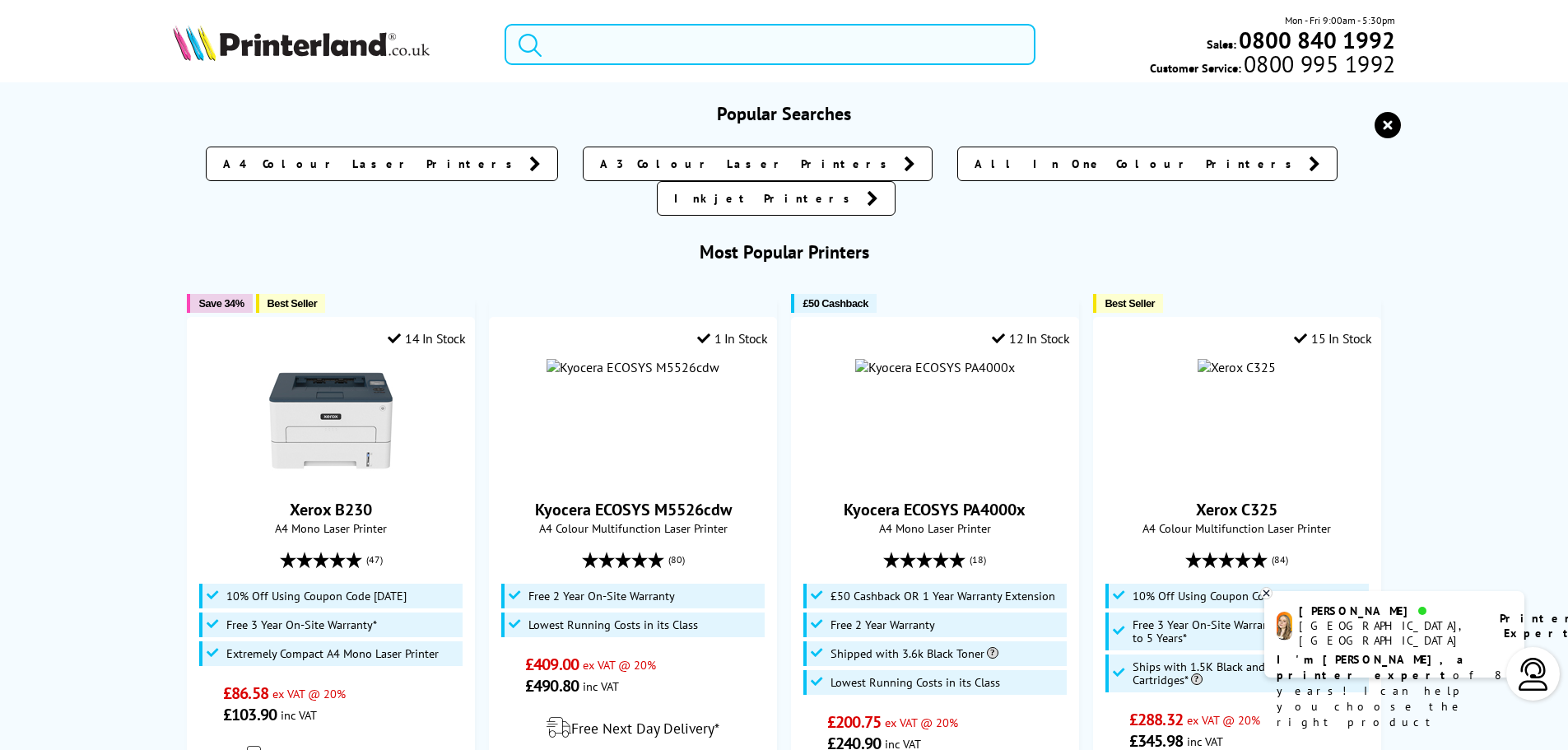
click at [677, 45] on input "search" at bounding box center [770, 45] width 531 height 41
click at [678, 46] on input "search" at bounding box center [770, 45] width 531 height 41
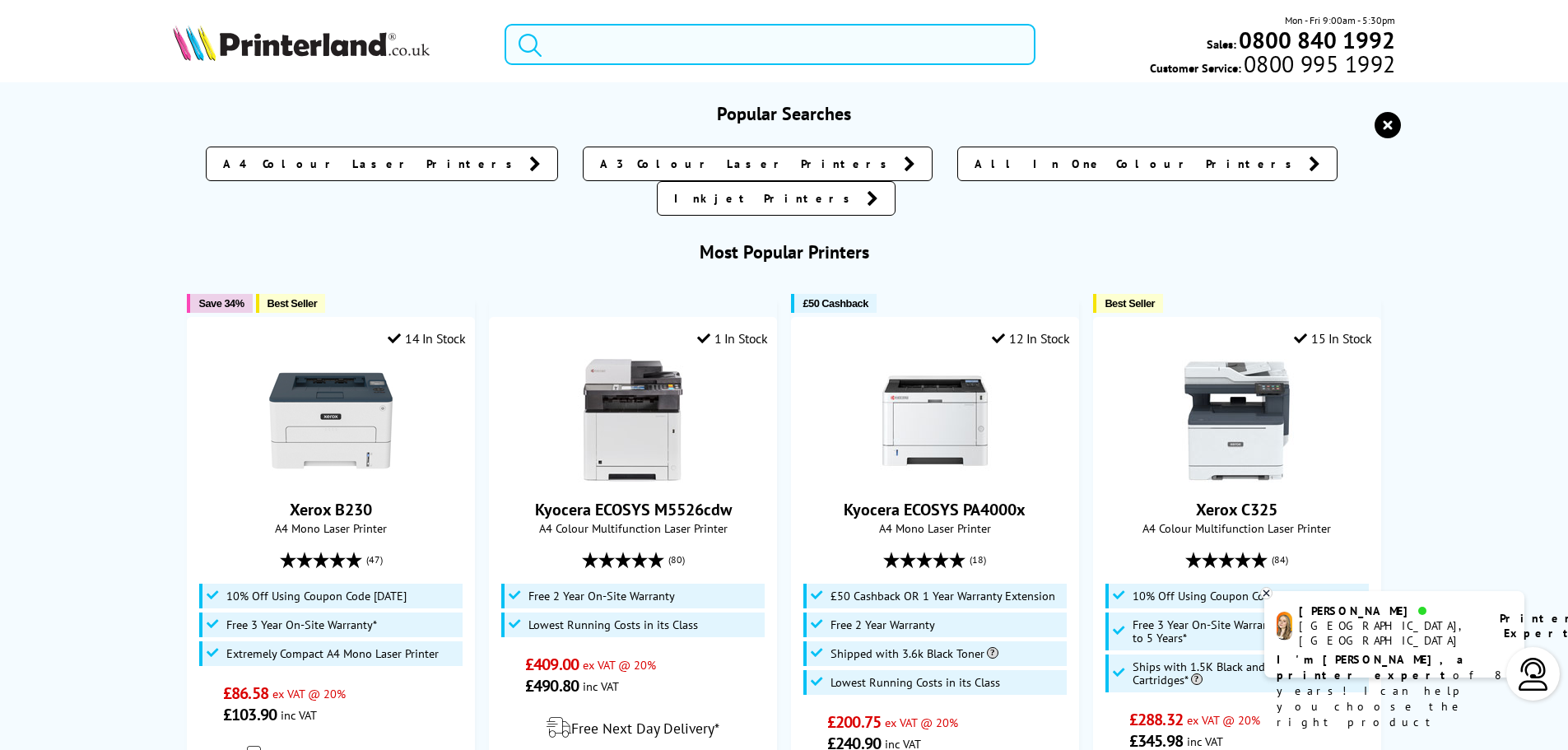
click at [618, 34] on input "search" at bounding box center [770, 45] width 531 height 41
click at [616, 41] on input "search" at bounding box center [770, 45] width 531 height 41
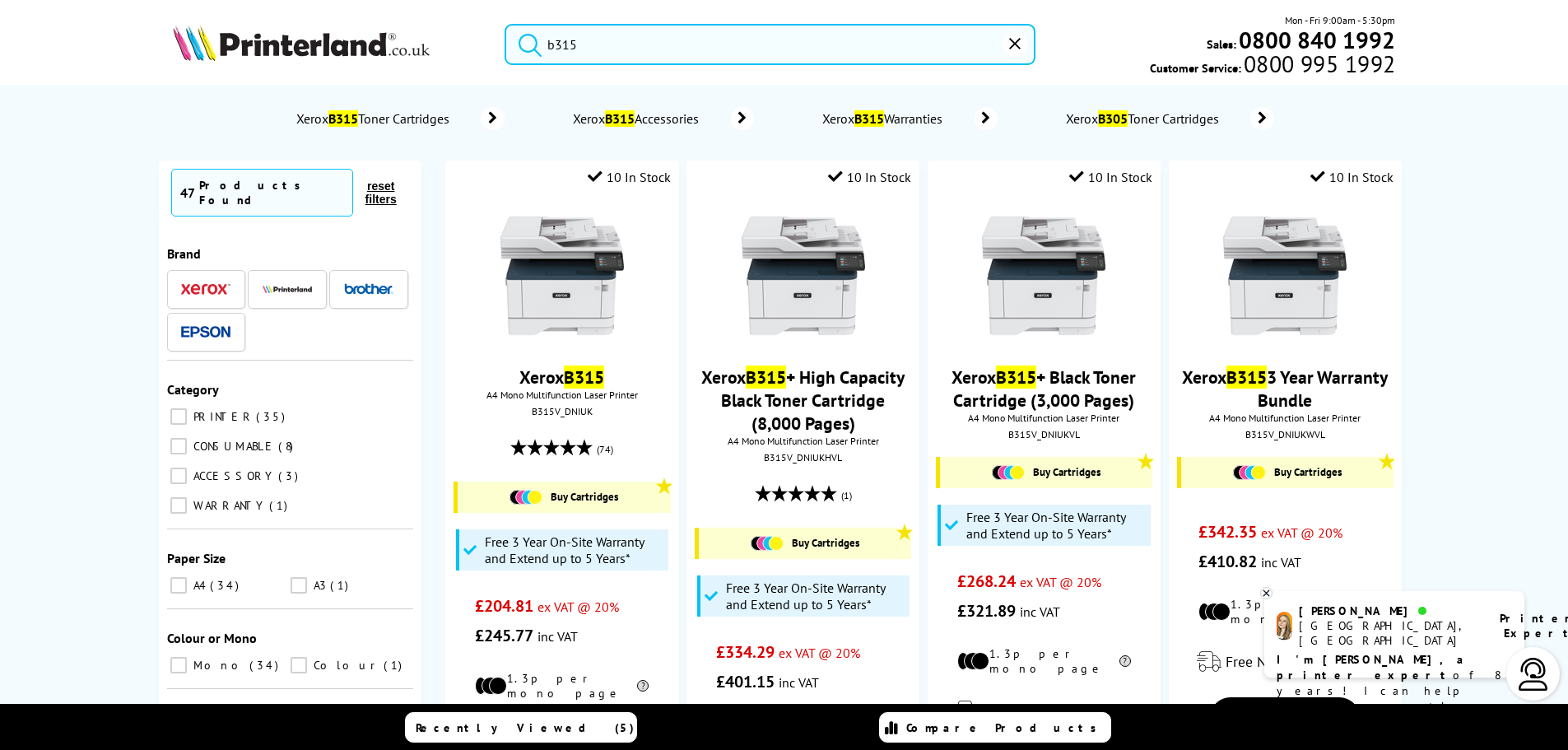
drag, startPoint x: 680, startPoint y: 53, endPoint x: 361, endPoint y: 27, distance: 320.1
click at [373, 41] on div "b315 Mon - Fri 9:00am - 5:30pm Sales: 0800 840 1992 Customer Service: 0800 995 …" at bounding box center [785, 48] width 1317 height 73
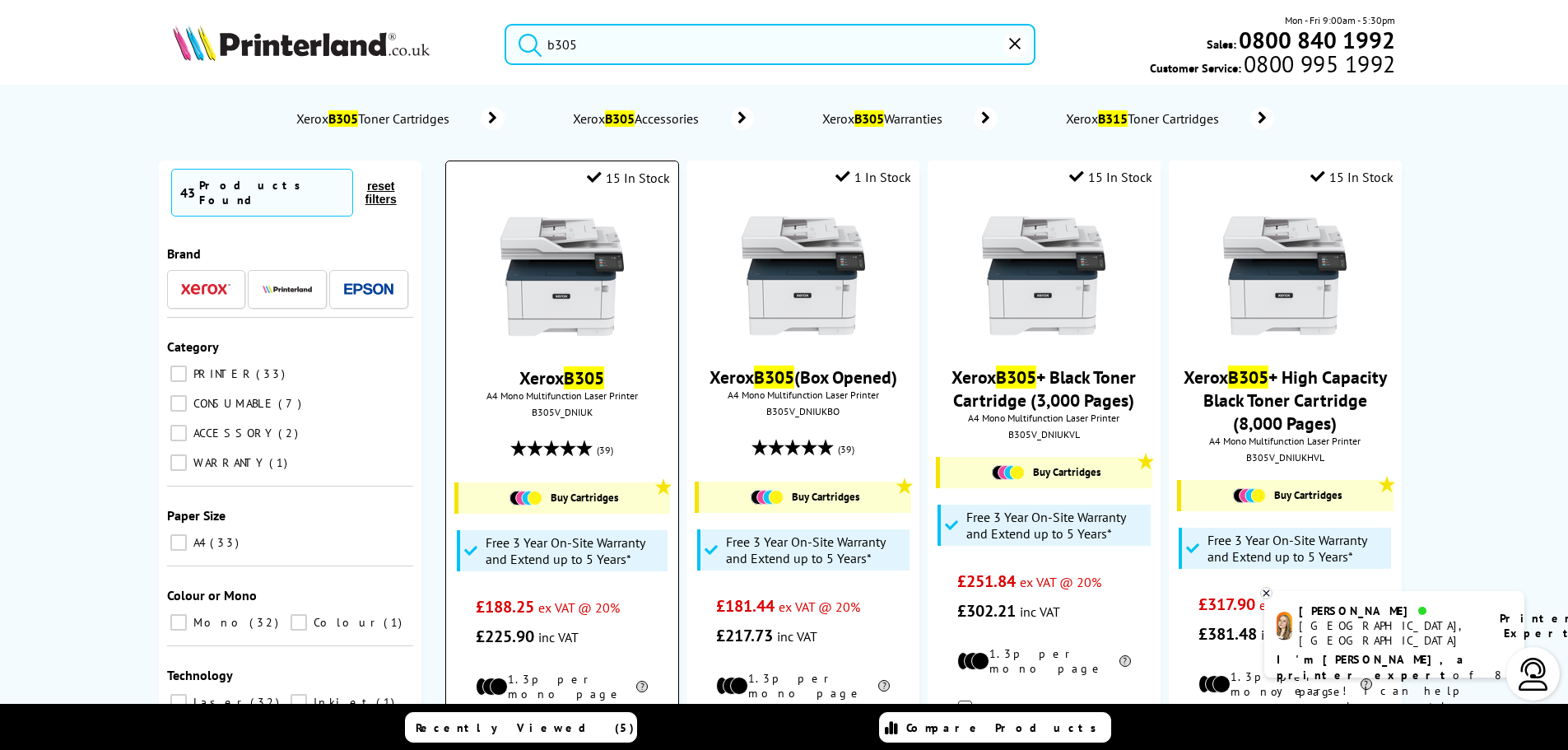
type input "b305"
click at [574, 234] on img at bounding box center [562, 276] width 124 height 124
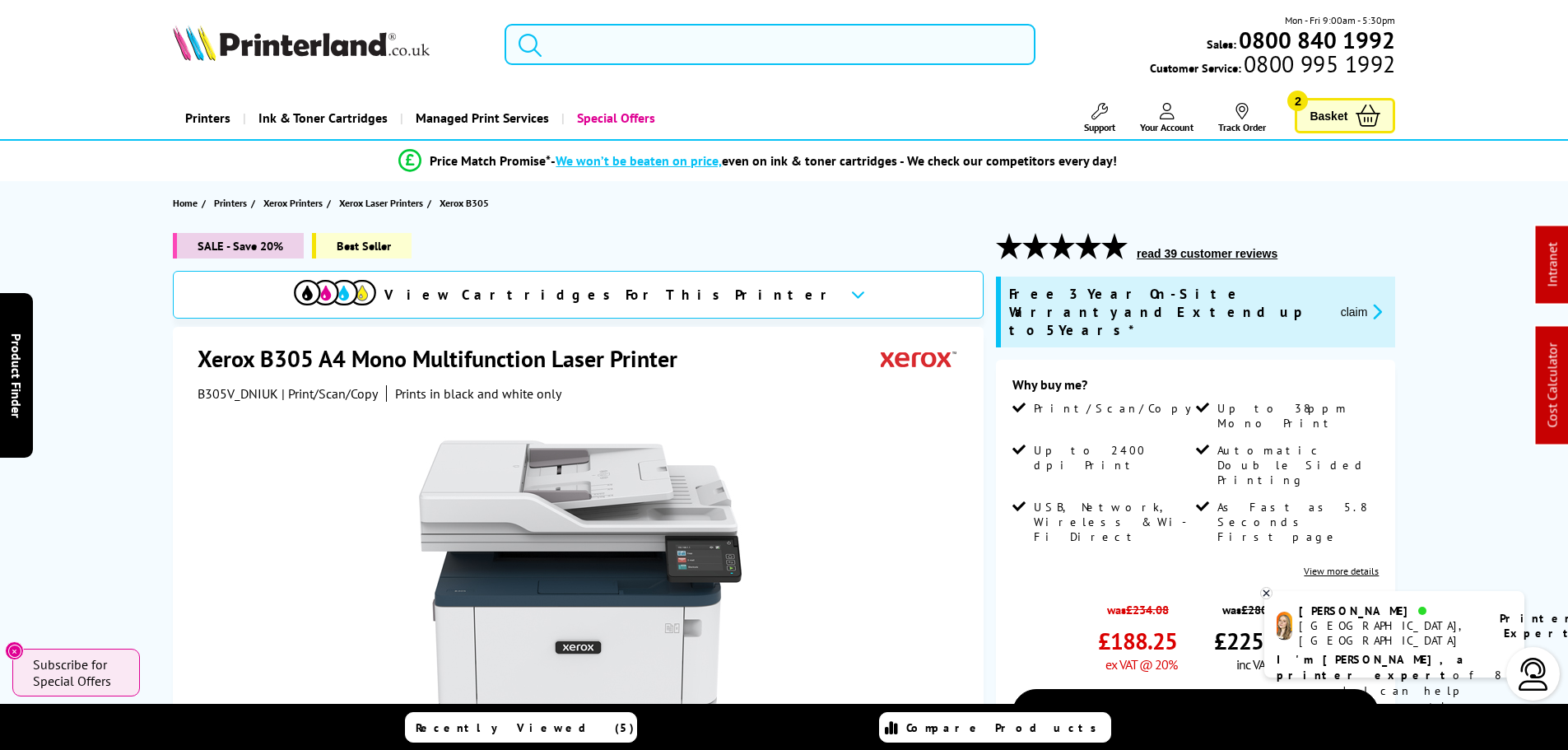
click at [628, 50] on input "search" at bounding box center [770, 45] width 531 height 41
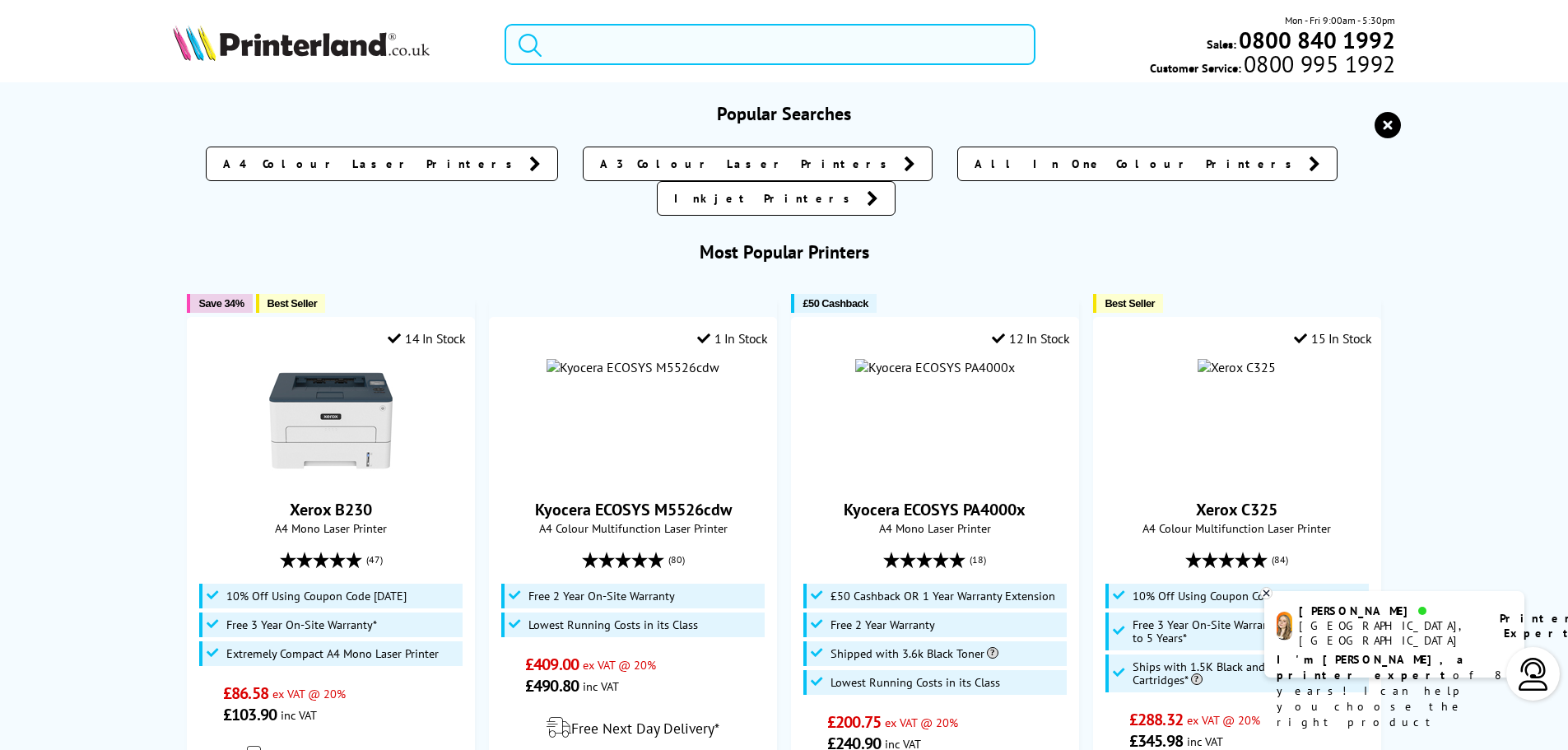
click at [625, 48] on input "search" at bounding box center [770, 45] width 531 height 41
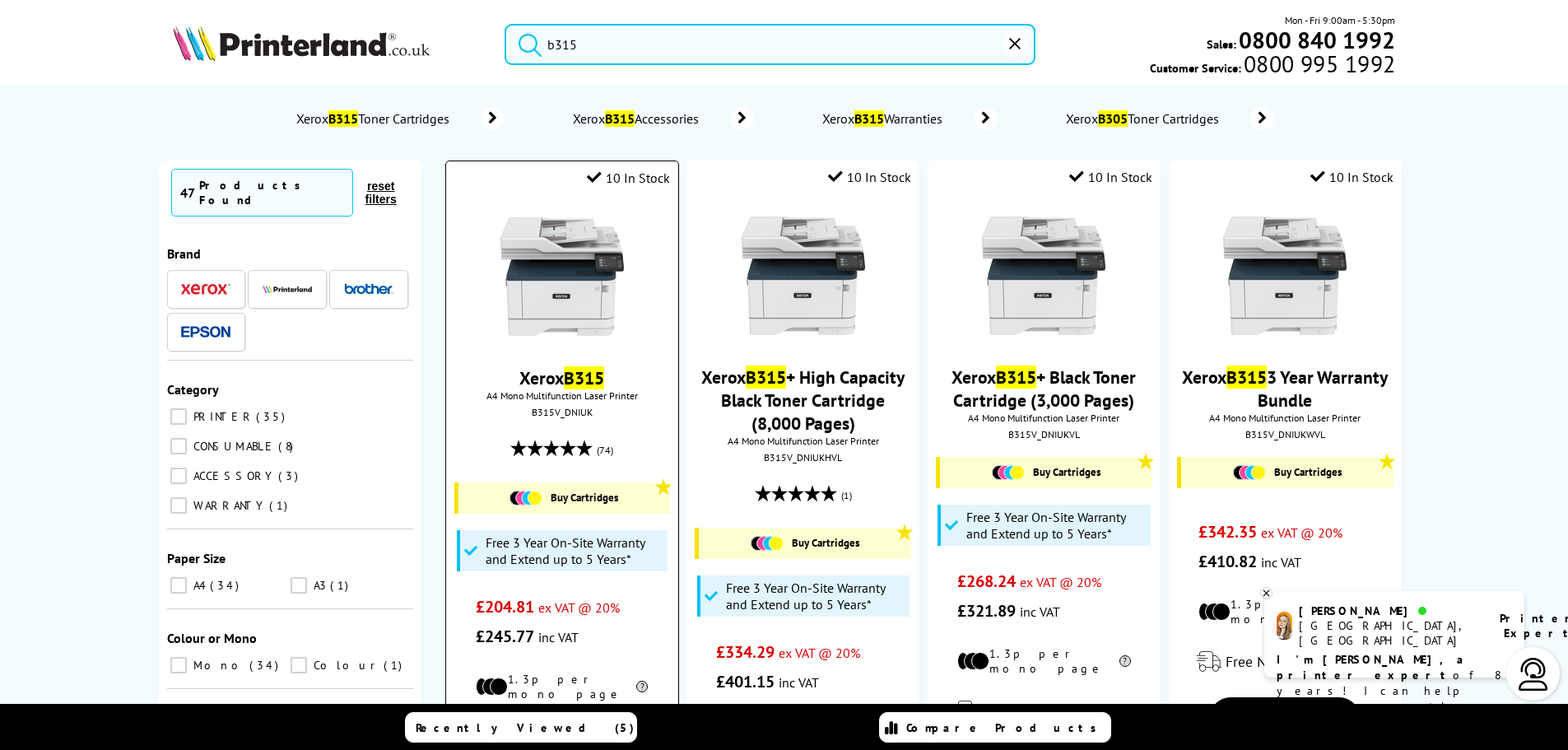
type input "b315"
click at [564, 410] on div "B315V_DNIUK" at bounding box center [561, 412] width 207 height 12
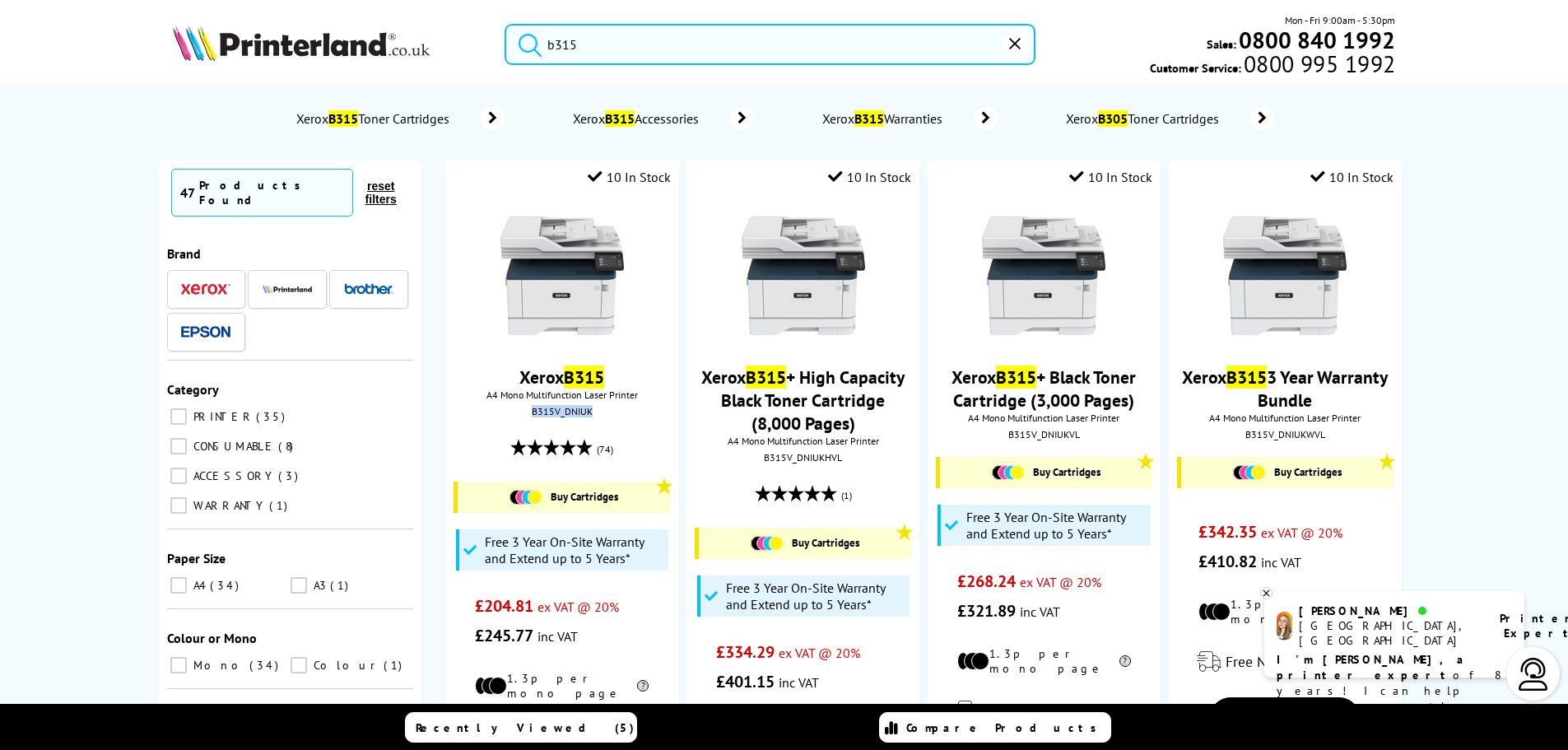
copy div "B315V_DNIUK"
